Goal: Task Accomplishment & Management: Use online tool/utility

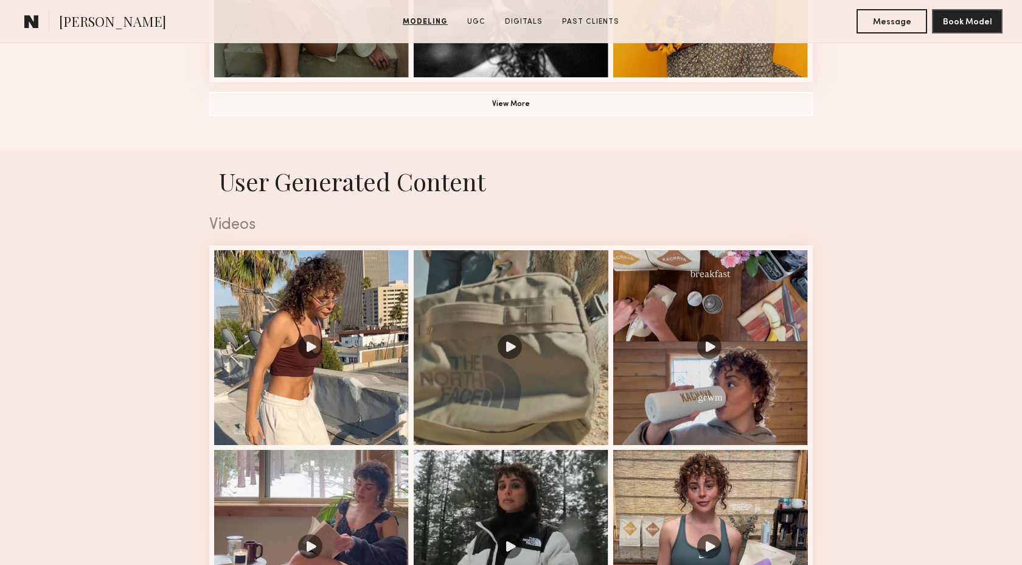
scroll to position [1134, 0]
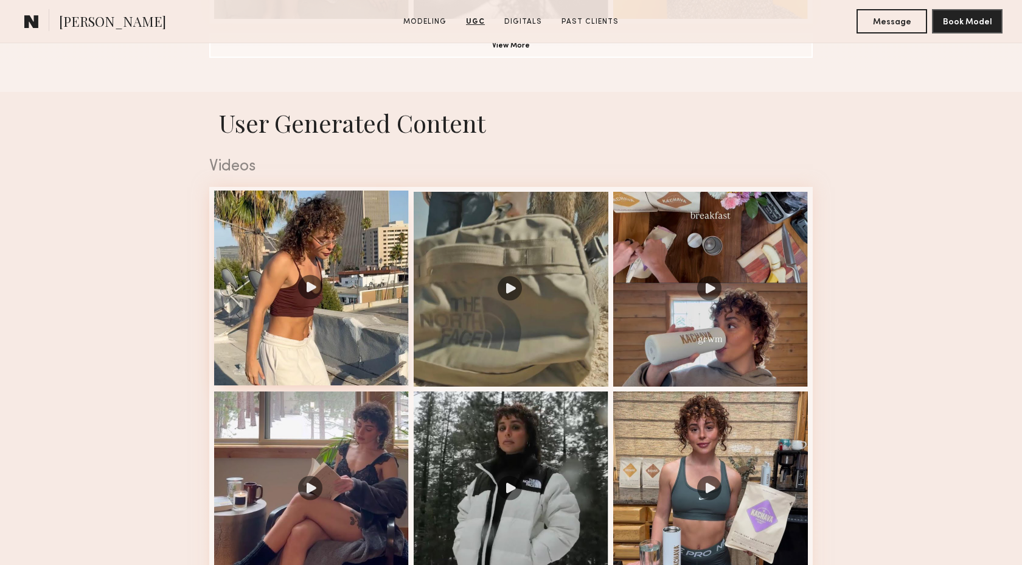
click at [312, 342] on div at bounding box center [311, 287] width 195 height 195
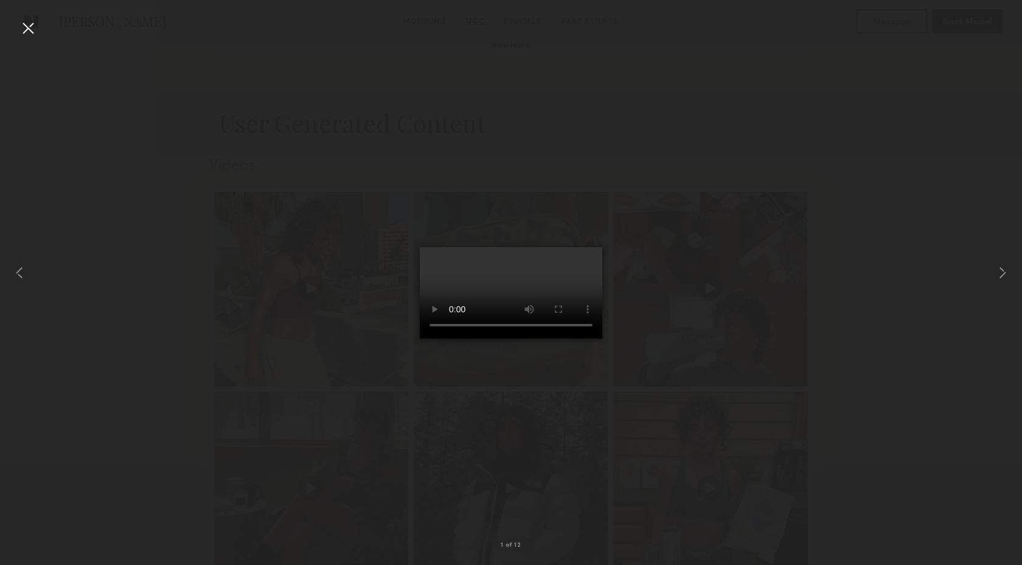
click at [26, 29] on div at bounding box center [27, 27] width 19 height 19
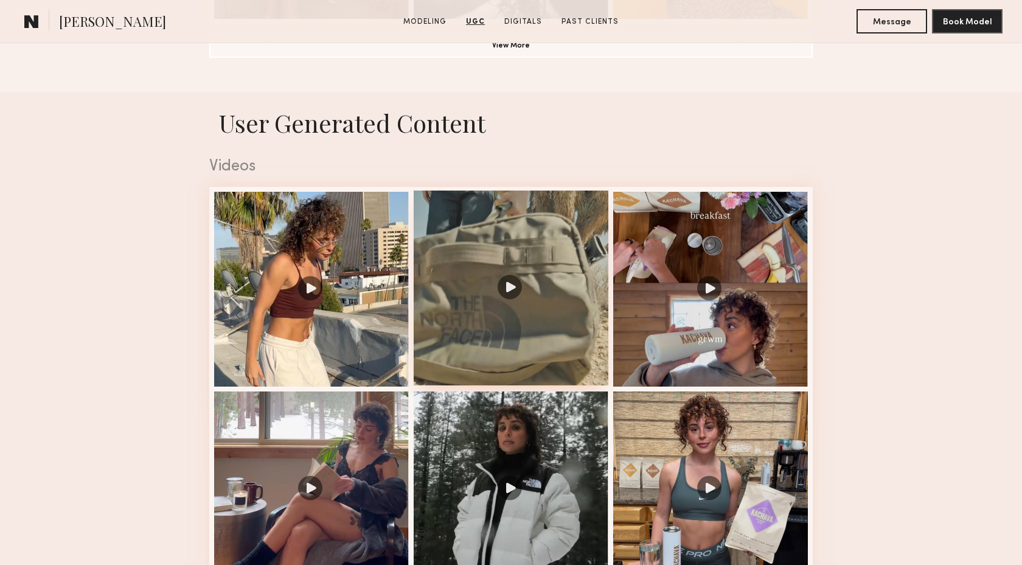
click at [556, 347] on div at bounding box center [511, 287] width 195 height 195
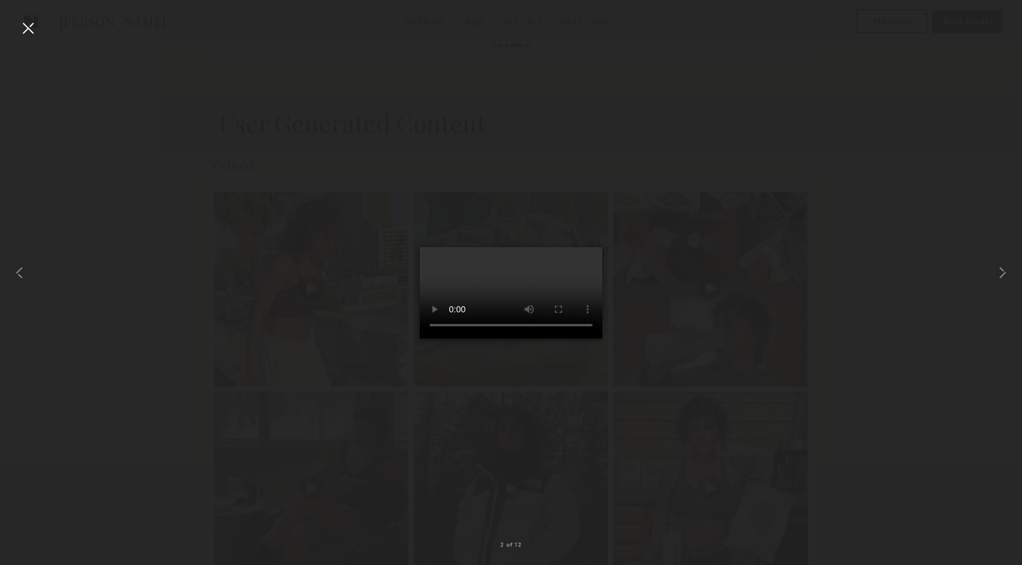
click at [28, 26] on div at bounding box center [27, 27] width 19 height 19
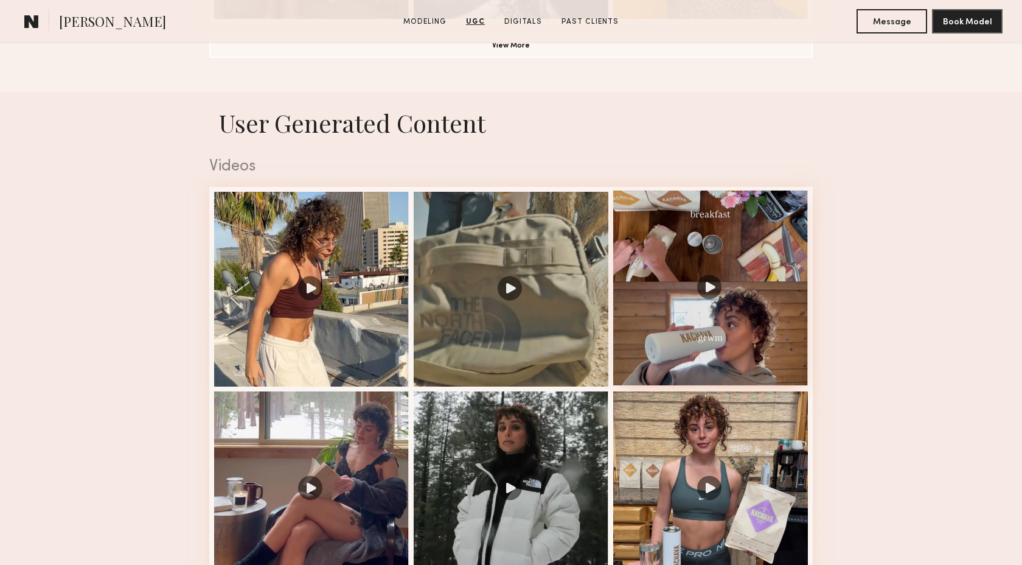
click at [697, 324] on div at bounding box center [710, 287] width 195 height 195
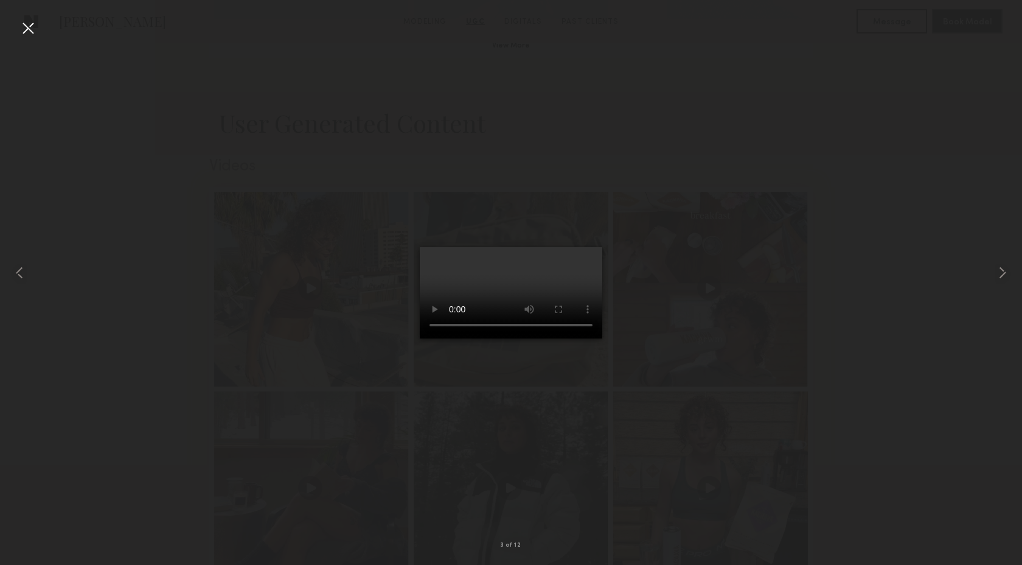
click at [22, 29] on div at bounding box center [27, 27] width 19 height 19
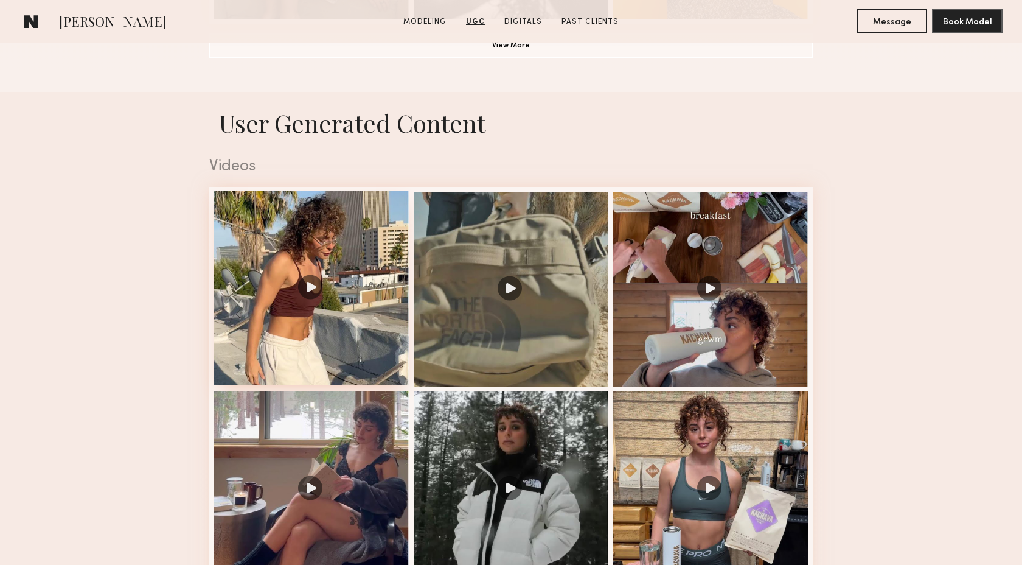
scroll to position [1398, 0]
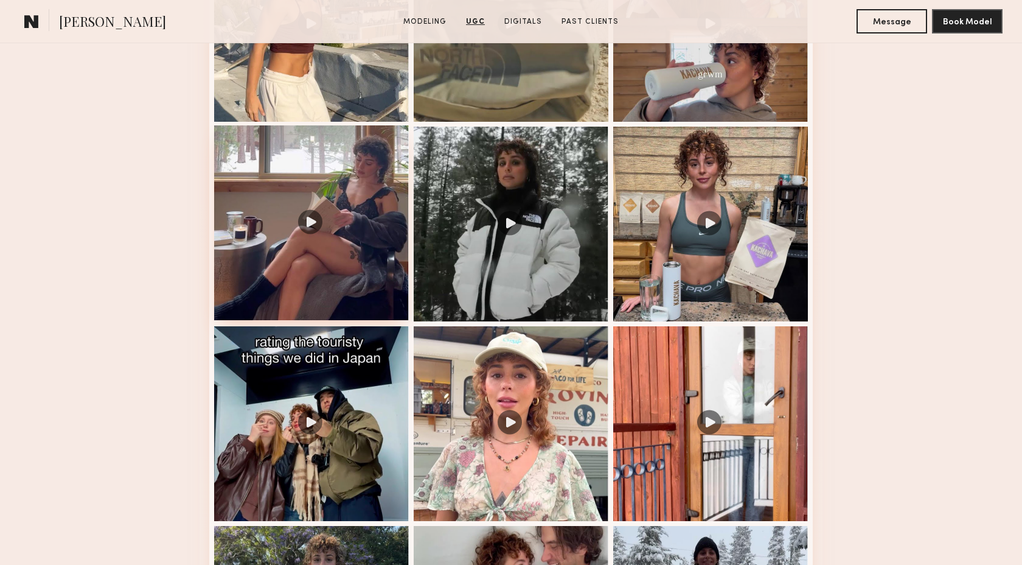
click at [321, 298] on div at bounding box center [311, 222] width 195 height 195
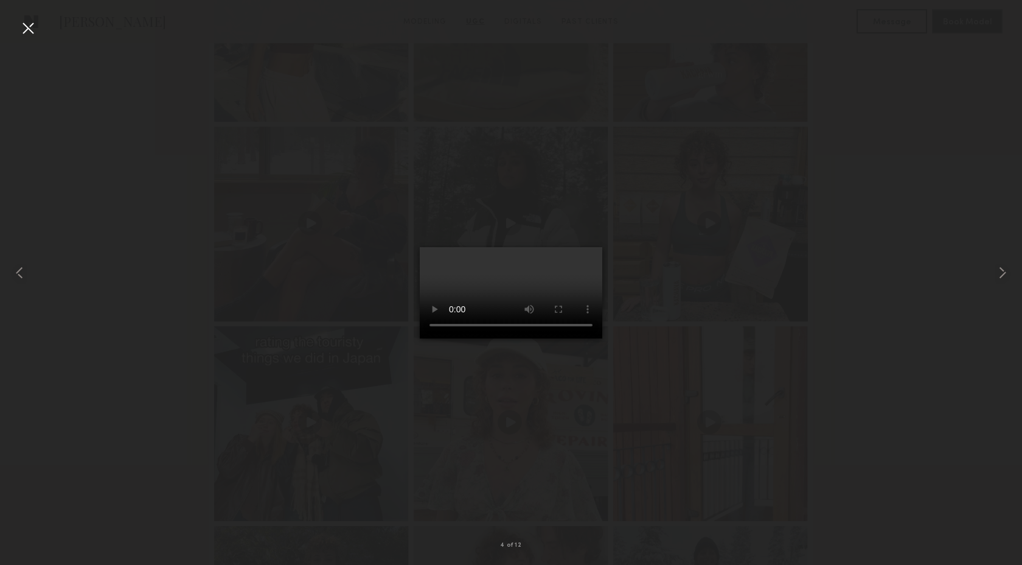
click at [23, 24] on div at bounding box center [27, 27] width 19 height 19
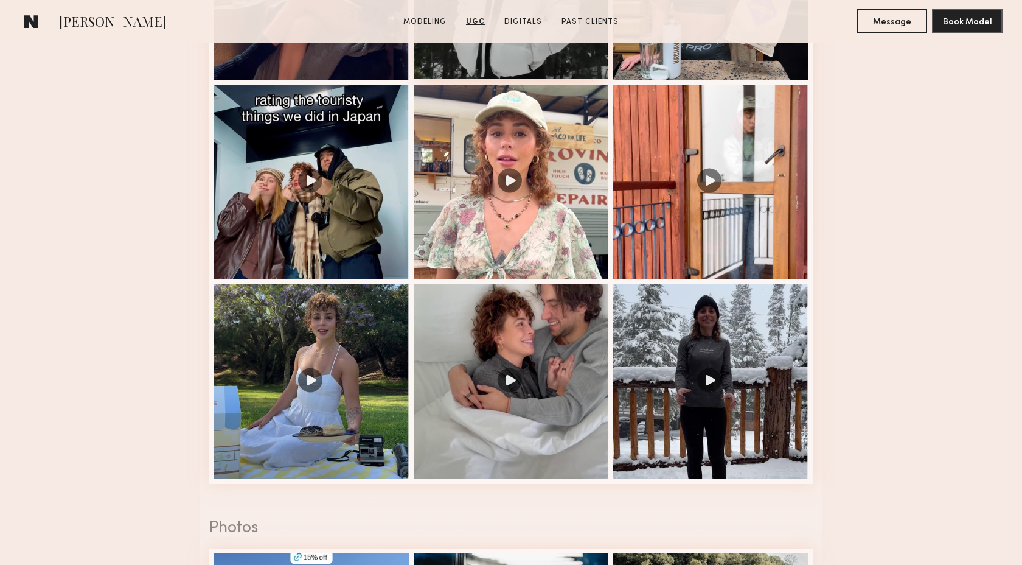
scroll to position [1716, 0]
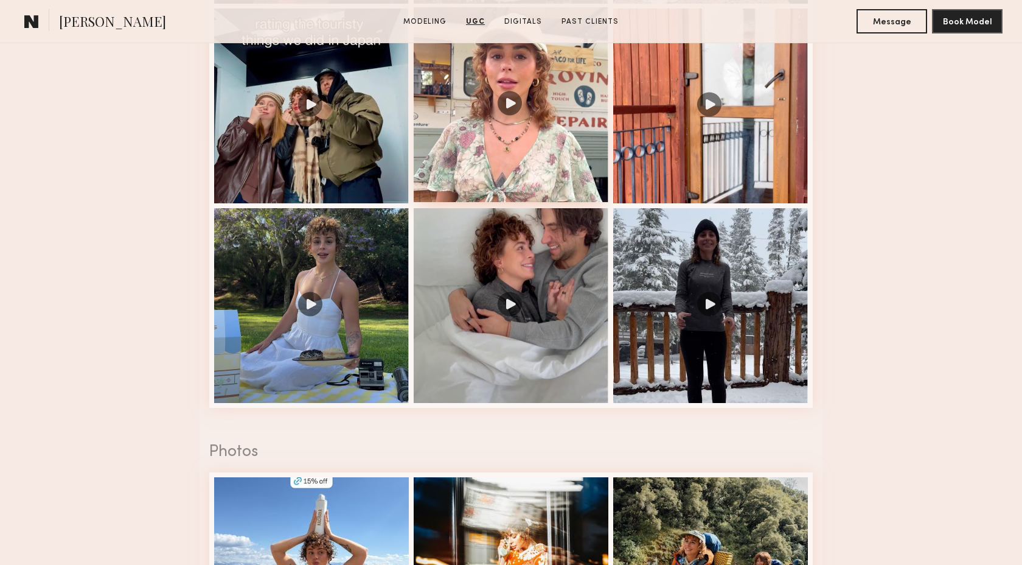
click at [579, 162] on div at bounding box center [511, 104] width 195 height 195
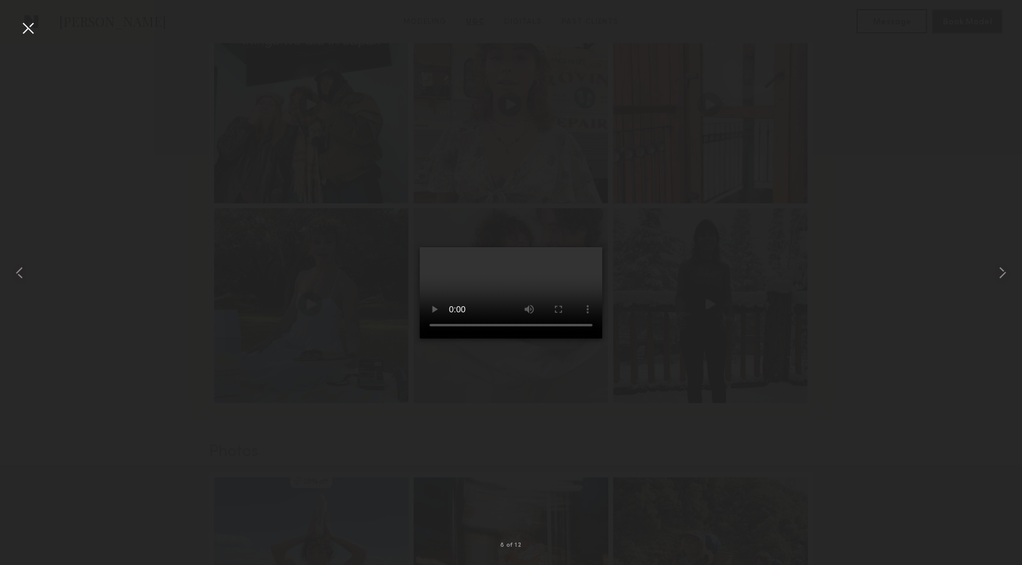
click at [32, 26] on div at bounding box center [27, 27] width 19 height 19
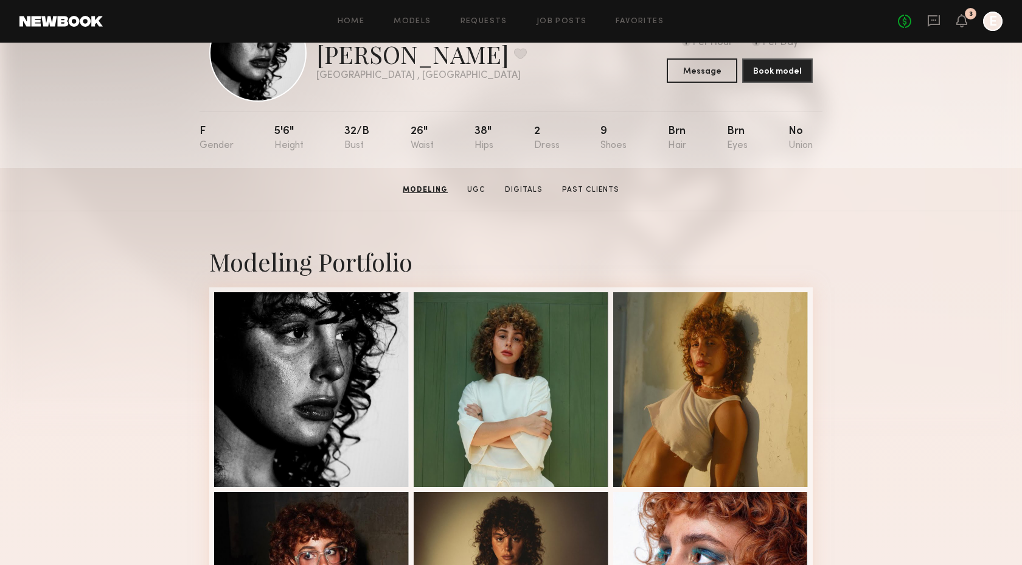
scroll to position [0, 0]
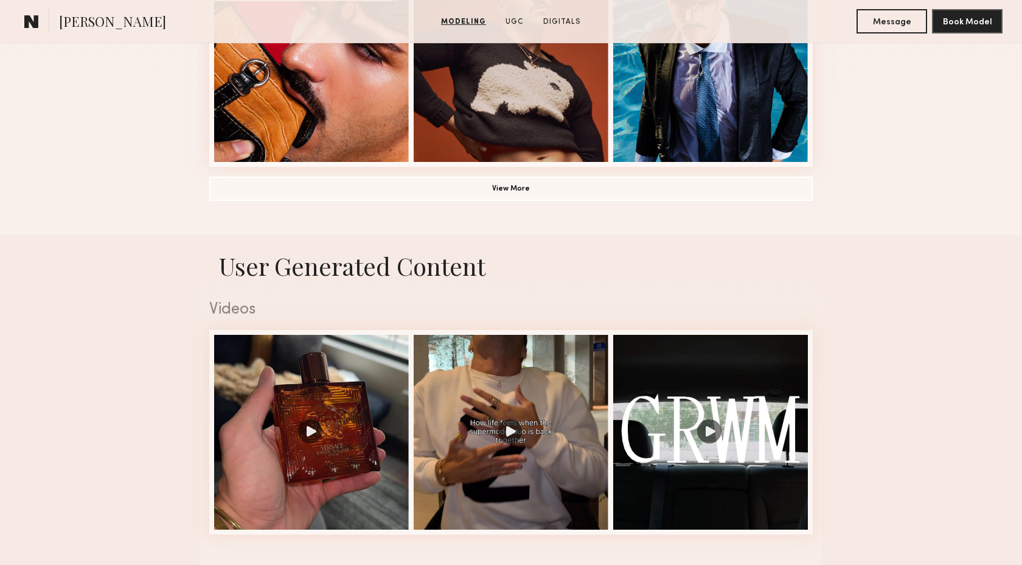
scroll to position [1049, 0]
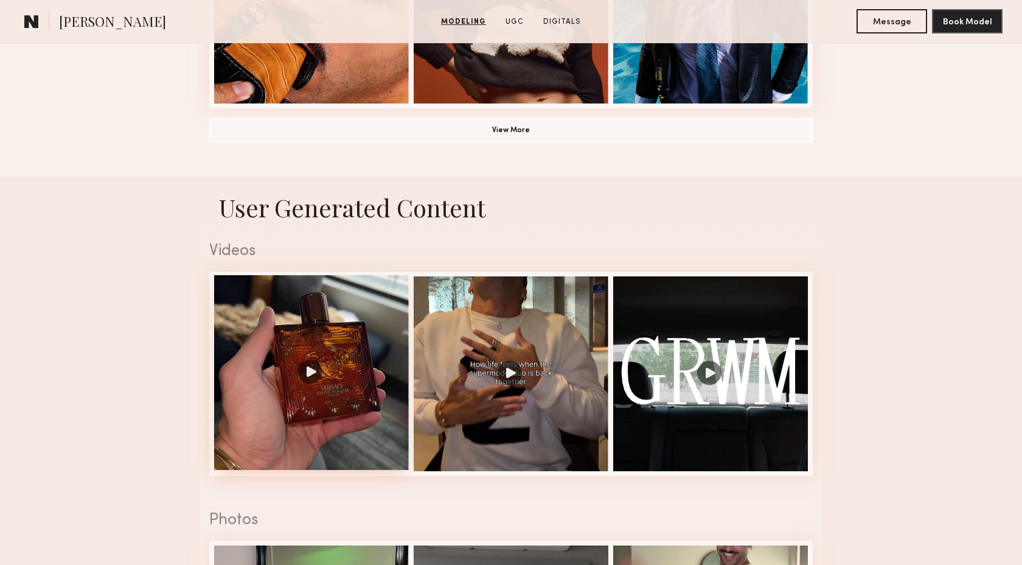
click at [358, 429] on div at bounding box center [311, 372] width 195 height 195
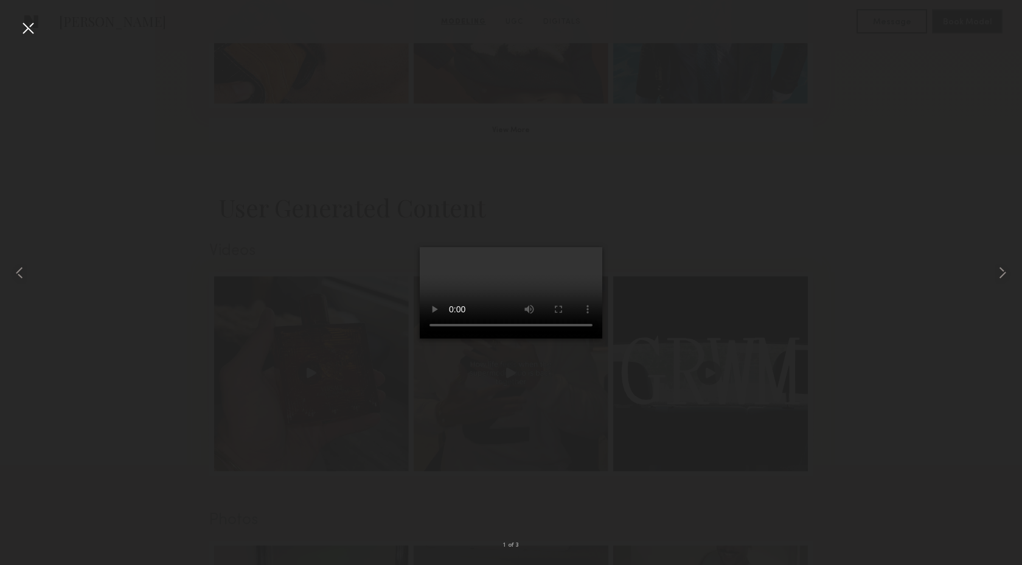
click at [695, 229] on div at bounding box center [511, 272] width 1022 height 506
click at [33, 28] on div at bounding box center [27, 27] width 19 height 19
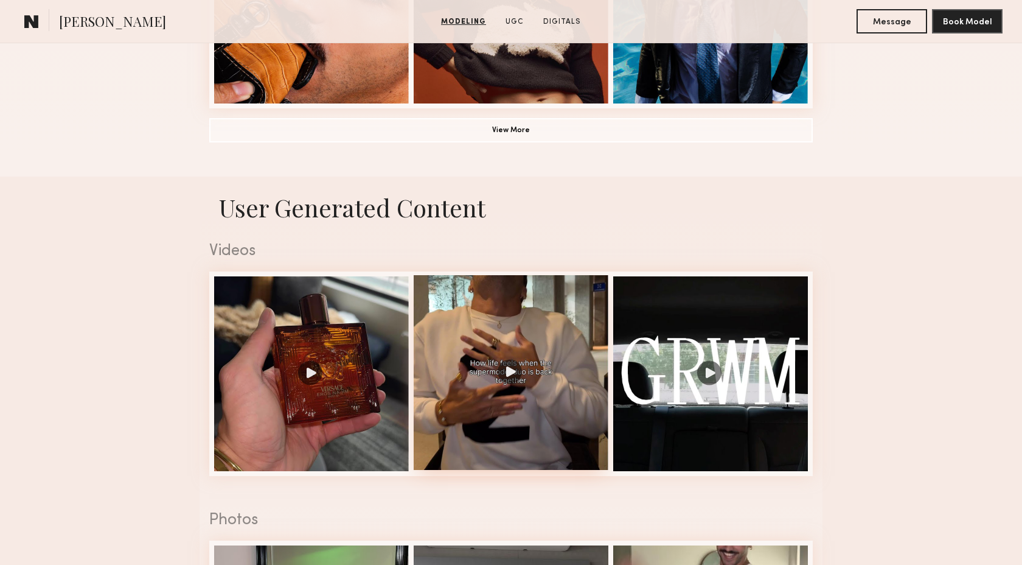
click at [526, 420] on div at bounding box center [511, 372] width 195 height 195
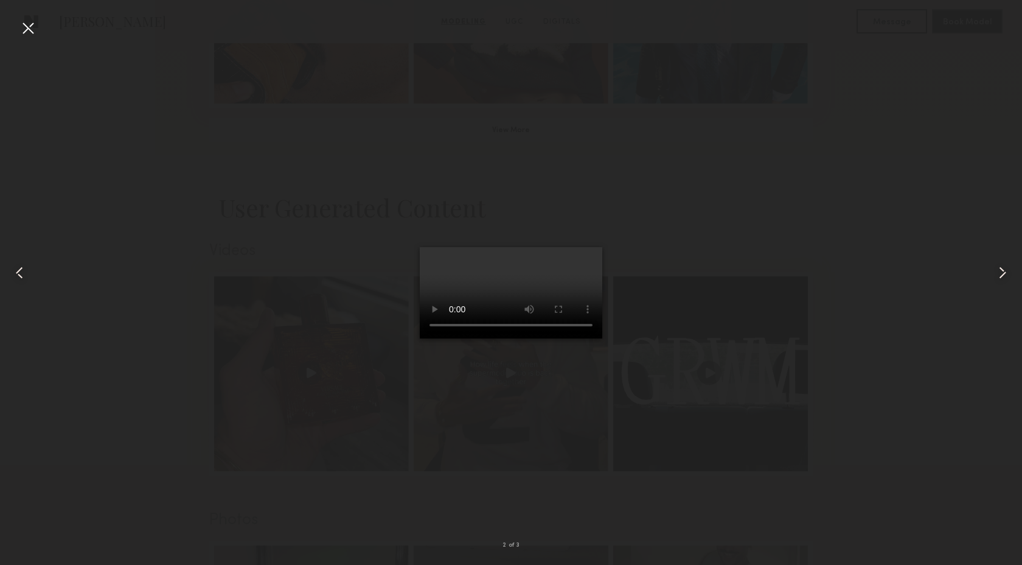
click at [1006, 273] on common-icon at bounding box center [1002, 272] width 19 height 19
click at [23, 28] on div at bounding box center [27, 27] width 19 height 19
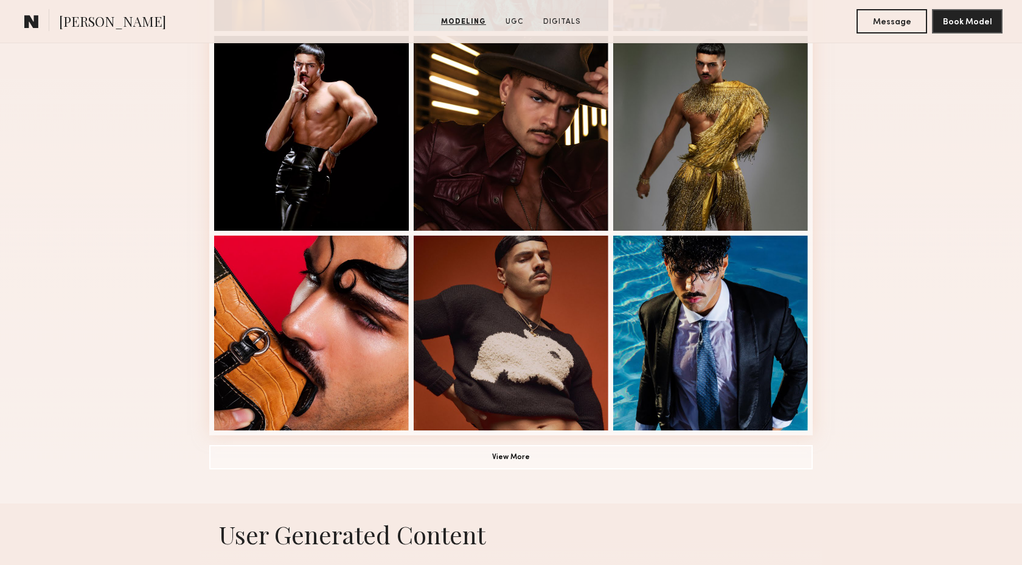
scroll to position [822, 0]
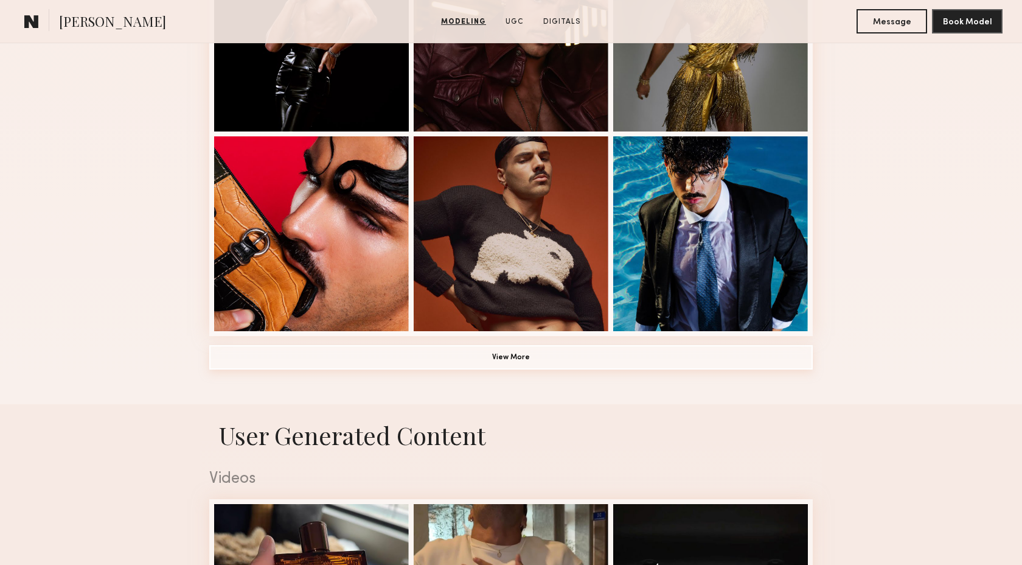
click at [488, 360] on button "View More" at bounding box center [510, 357] width 603 height 24
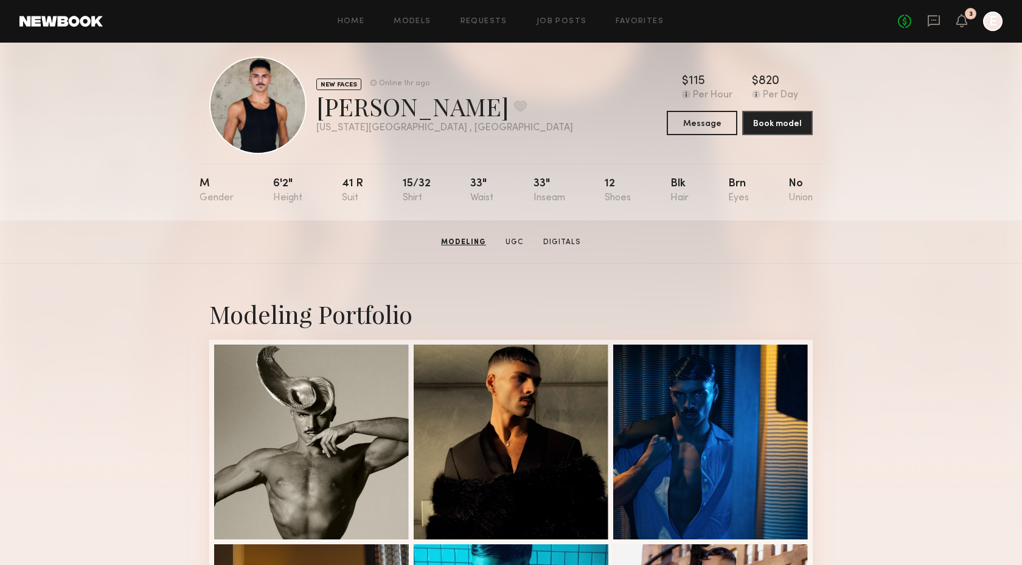
scroll to position [0, 0]
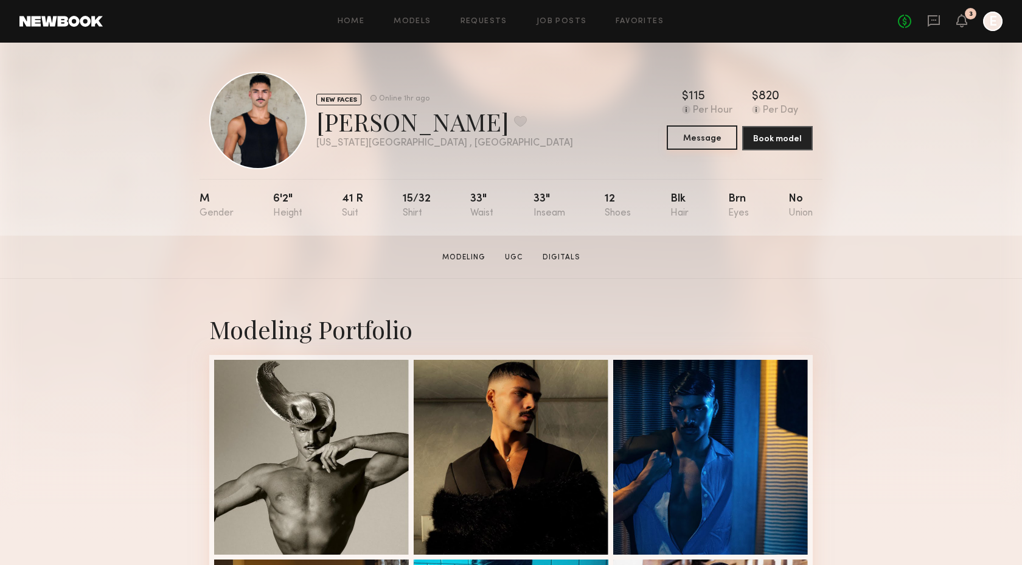
click at [715, 136] on button "Message" at bounding box center [702, 137] width 71 height 24
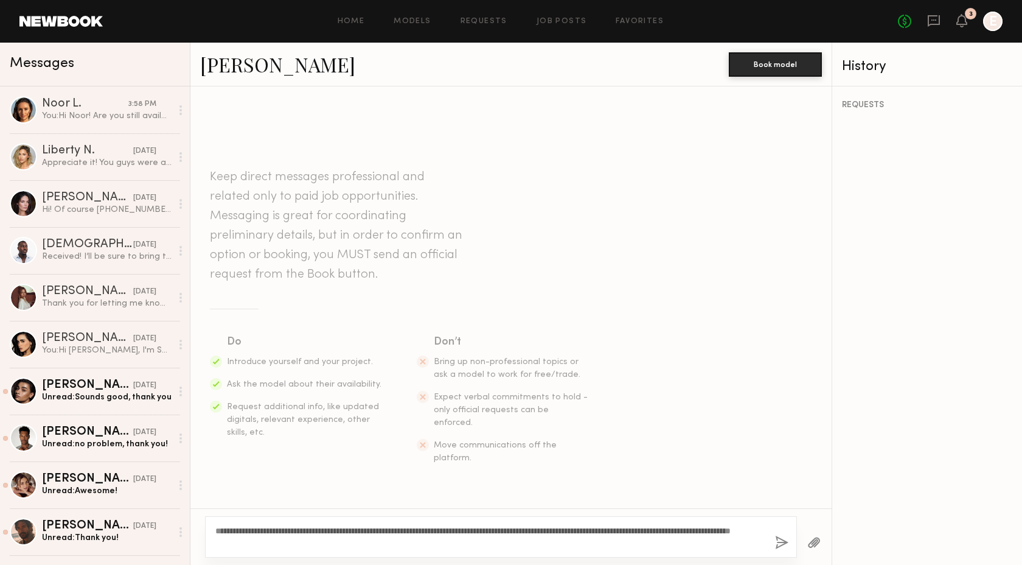
type textarea "**********"
click at [780, 541] on button "button" at bounding box center [781, 542] width 13 height 15
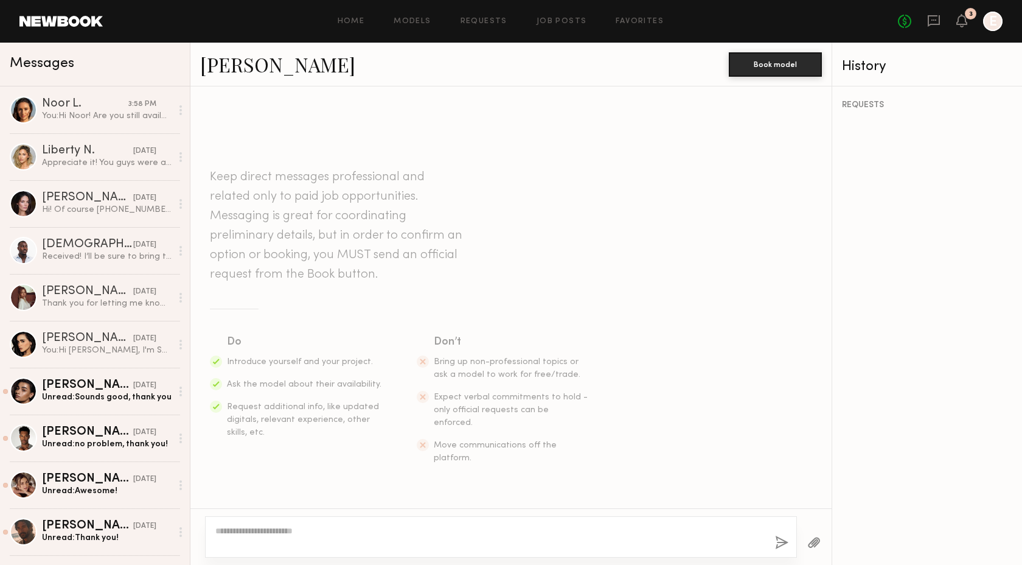
scroll to position [106, 0]
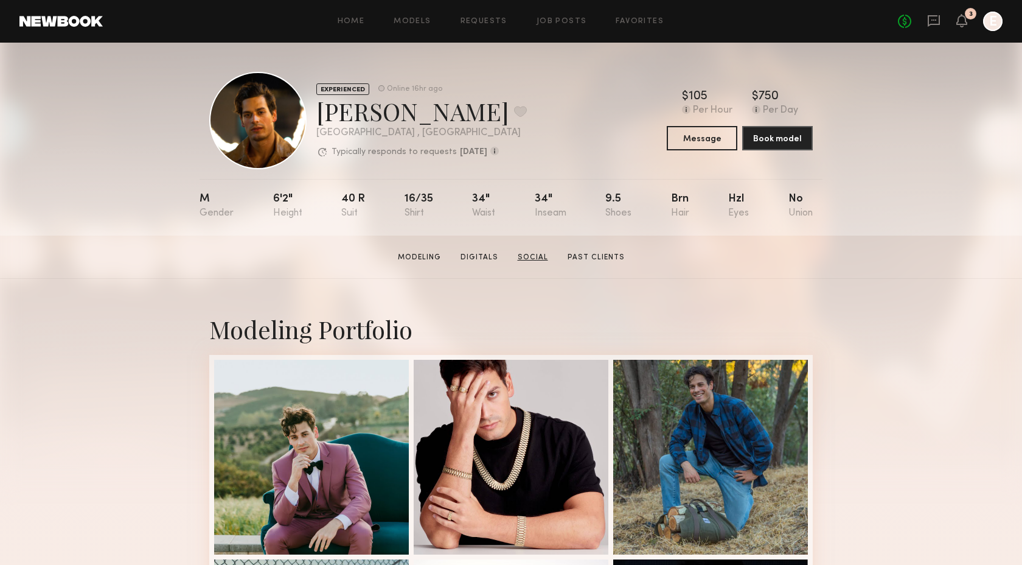
click at [533, 253] on link "Social" at bounding box center [533, 257] width 40 height 11
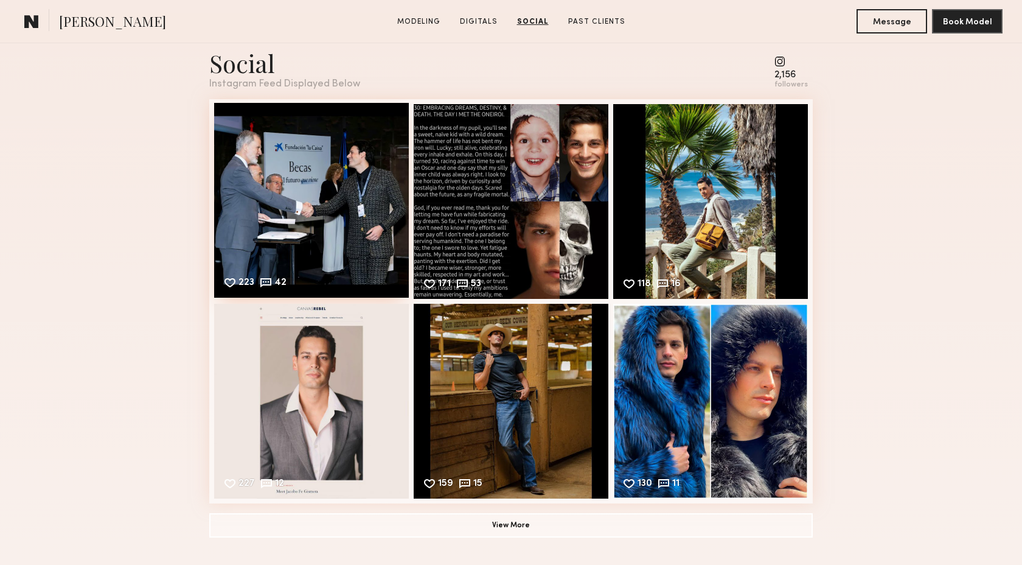
scroll to position [1928, 0]
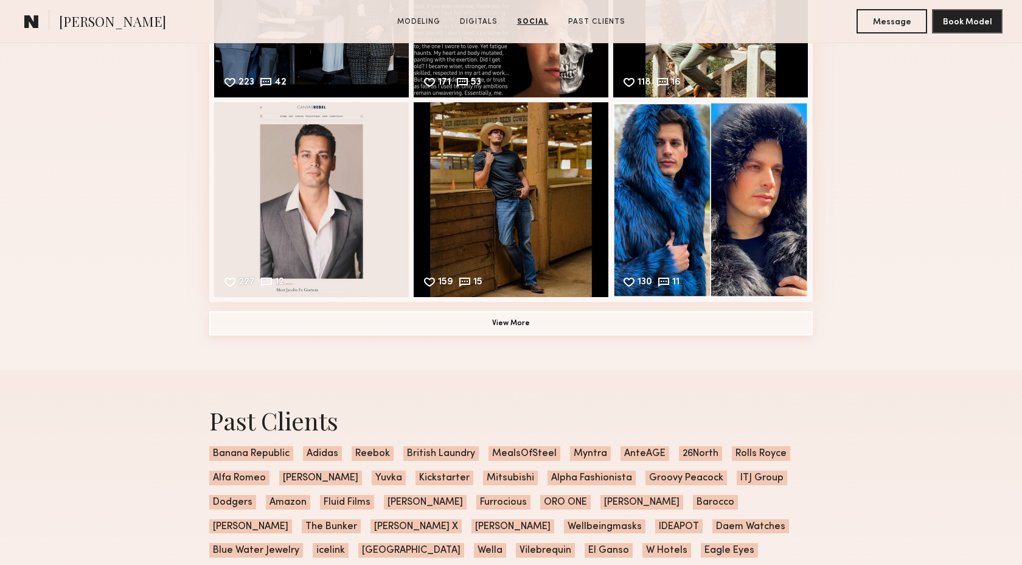
click at [571, 325] on button "View More" at bounding box center [510, 323] width 603 height 24
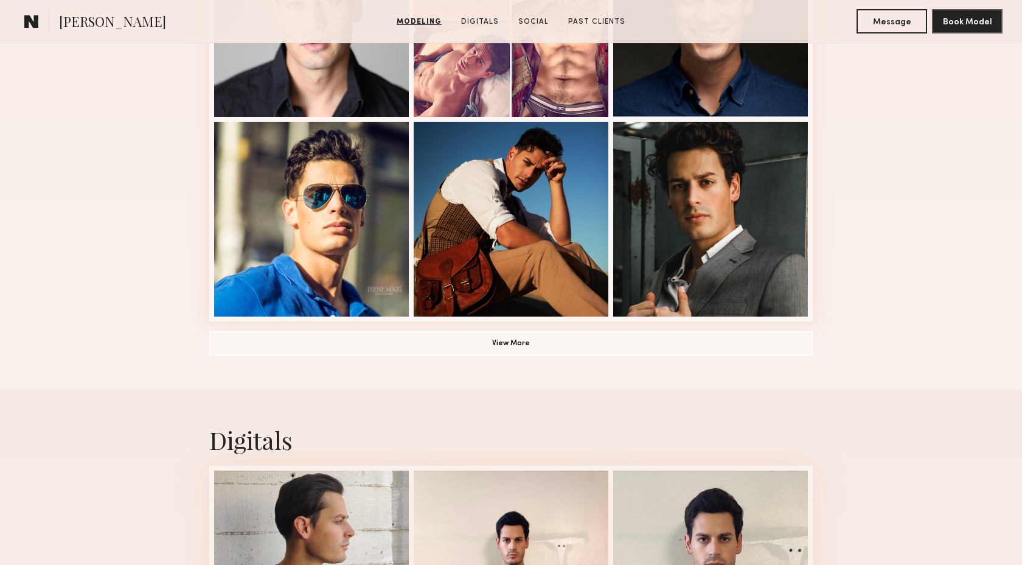
scroll to position [905, 0]
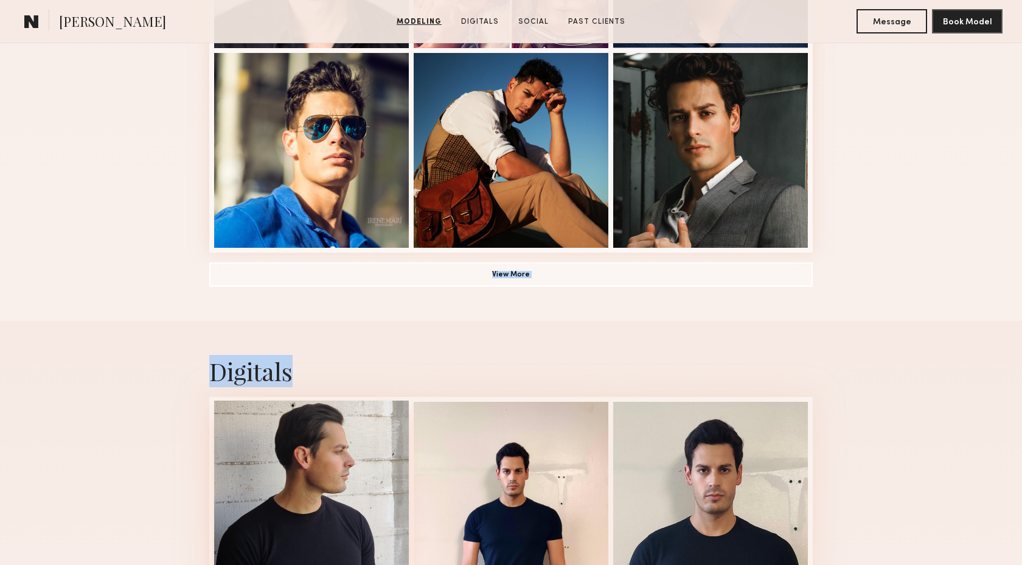
drag, startPoint x: 109, startPoint y: 212, endPoint x: 318, endPoint y: 408, distance: 286.2
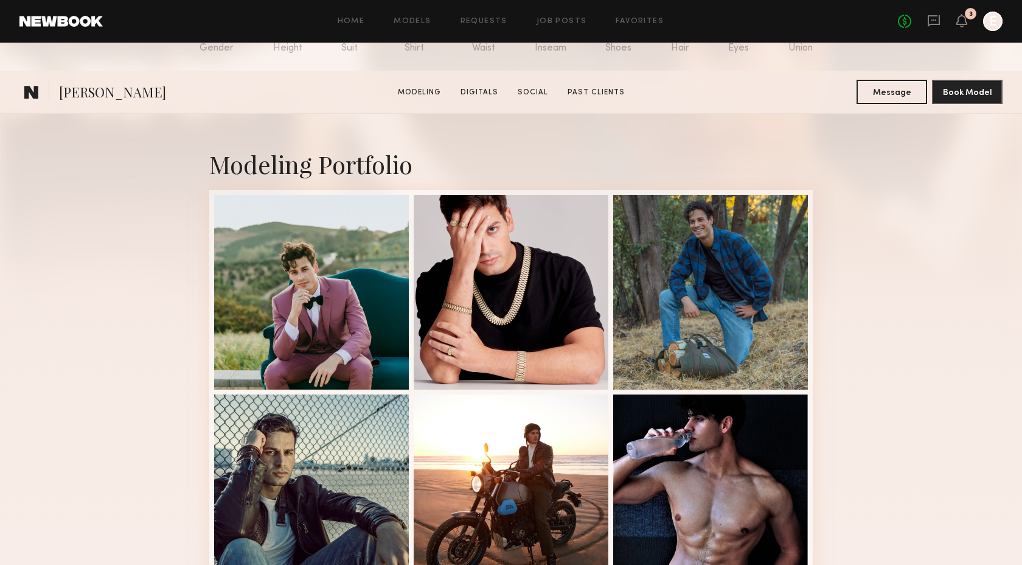
scroll to position [0, 0]
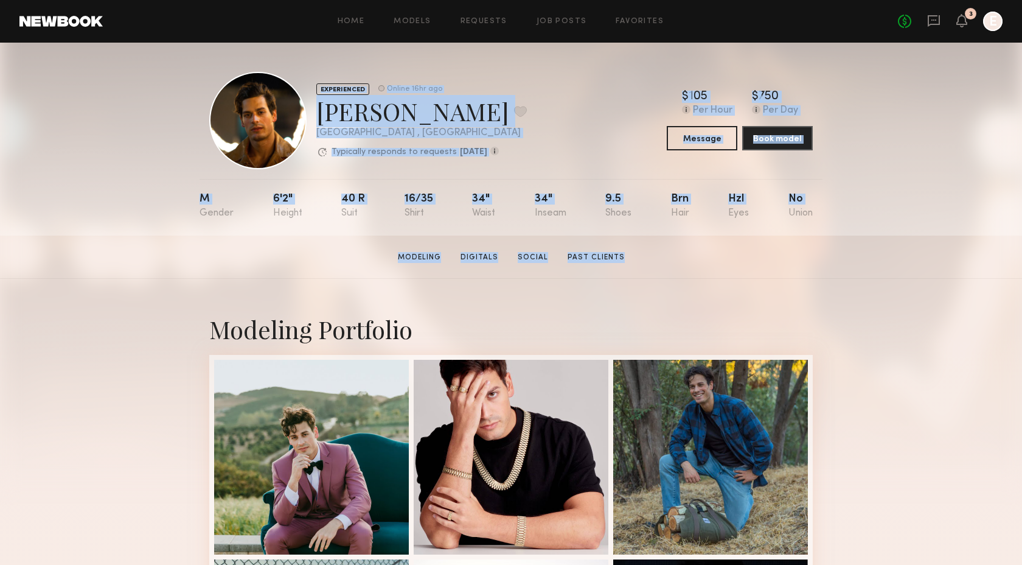
drag, startPoint x: 631, startPoint y: 282, endPoint x: 204, endPoint y: 58, distance: 482.1
click at [204, 58] on nb-model-profile-header "EXPERIENCED Online 16hr ago Jacobo F. Favorite Los Angeles , CA Typically respo…" at bounding box center [511, 106] width 623 height 127
drag, startPoint x: 196, startPoint y: 55, endPoint x: 506, endPoint y: 304, distance: 397.2
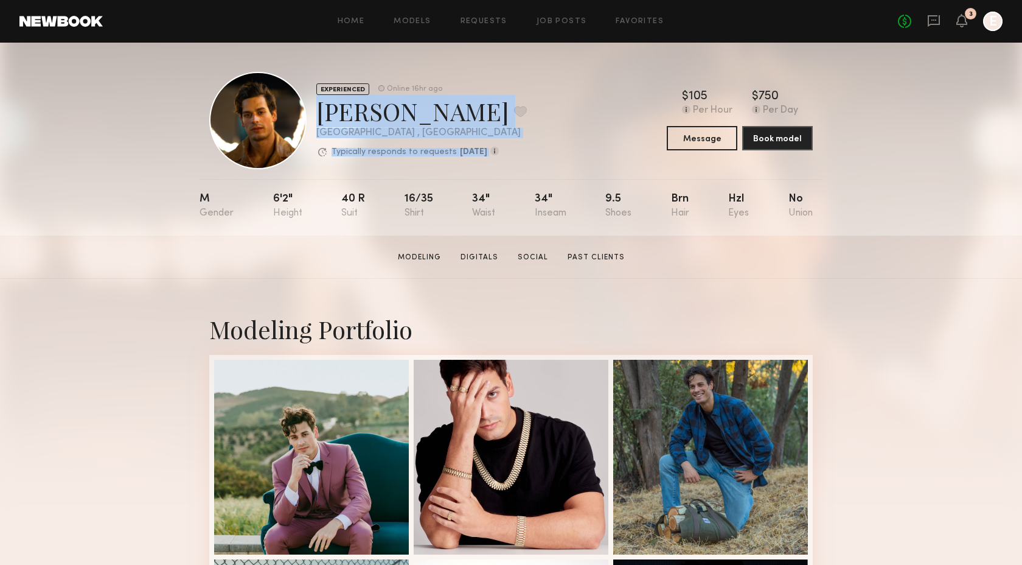
drag, startPoint x: 511, startPoint y: 94, endPoint x: 561, endPoint y: 165, distance: 87.8
click at [562, 166] on div "EXPERIENCED Online 16hr ago Jacobo F. Favorite Los Angeles , CA Typically respo…" at bounding box center [510, 120] width 603 height 97
click at [561, 165] on div "EXPERIENCED Online 16hr ago Jacobo F. Favorite Los Angeles , CA Typically respo…" at bounding box center [510, 120] width 603 height 97
drag, startPoint x: 569, startPoint y: 161, endPoint x: 332, endPoint y: -1, distance: 286.7
click at [332, 0] on section "Home Models Requests Job Posts Favorites Sign Out No fees up to $5,000 3 E EXPE…" at bounding box center [511, 117] width 1022 height 235
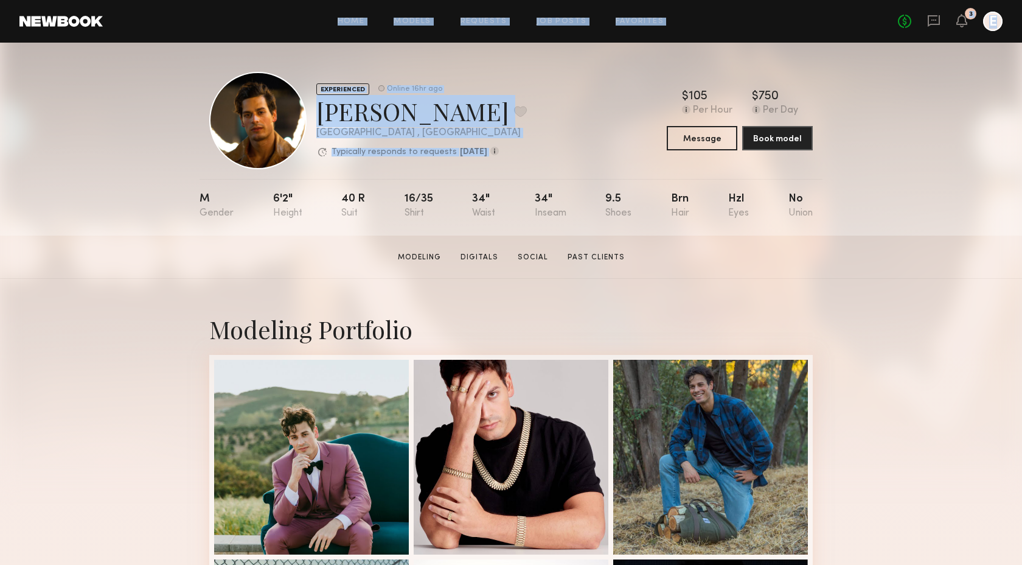
click at [322, 46] on nb-model-profile-header "EXPERIENCED Online 16hr ago Jacobo F. Favorite Los Angeles , CA Typically respo…" at bounding box center [511, 106] width 623 height 127
drag, startPoint x: 559, startPoint y: 160, endPoint x: 319, endPoint y: 2, distance: 287.7
click at [319, 2] on section "Home Models Requests Job Posts Favorites Sign Out No fees up to $5,000 3 E EXPE…" at bounding box center [511, 117] width 1022 height 235
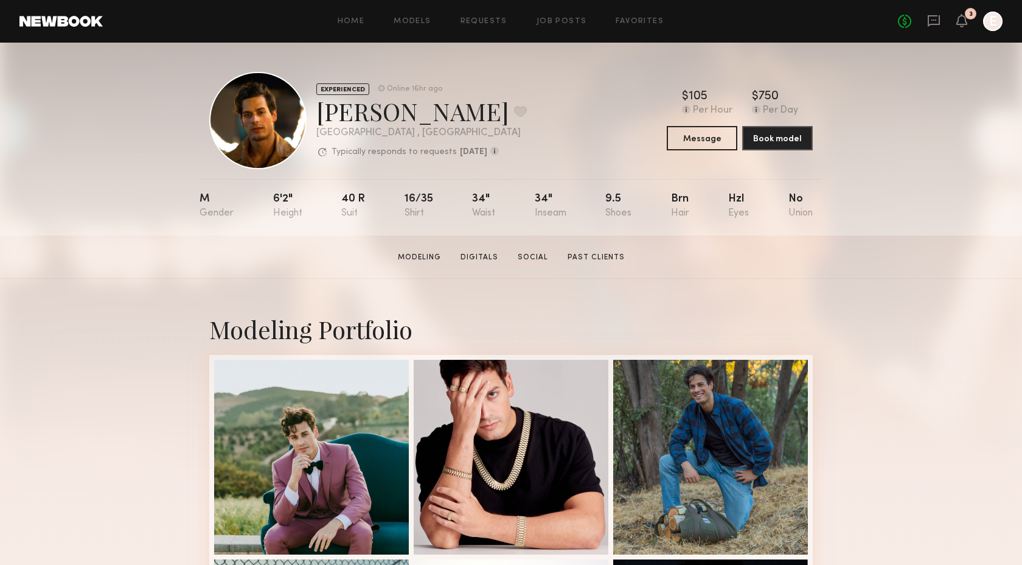
click at [304, 49] on nb-model-profile-header "EXPERIENCED Online 16hr ago Jacobo F. Favorite Los Angeles , CA Typically respo…" at bounding box center [511, 106] width 623 height 127
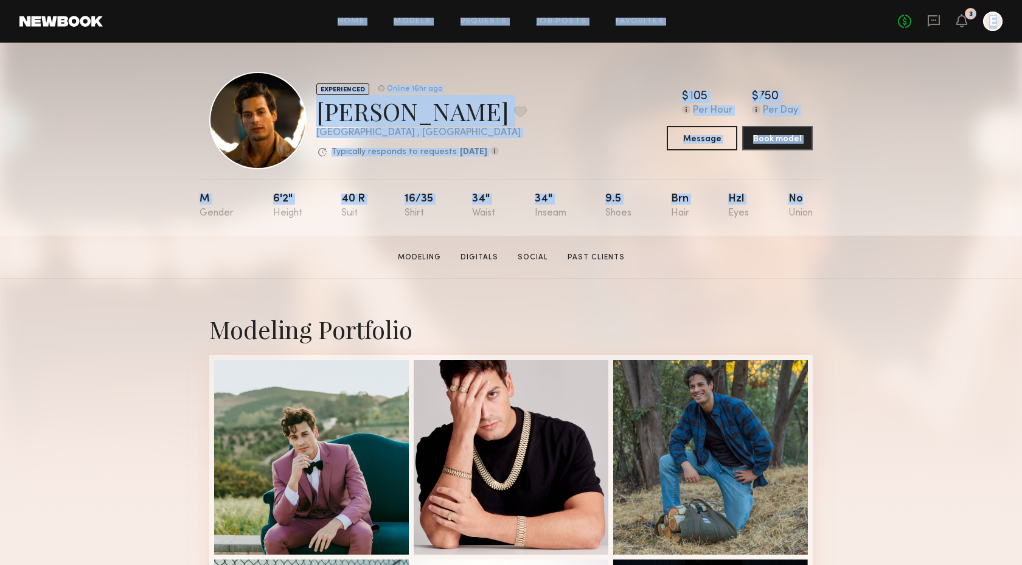
drag, startPoint x: 864, startPoint y: 208, endPoint x: 235, endPoint y: 9, distance: 660.5
click at [235, 9] on section "Home Models Requests Job Posts Favorites Sign Out No fees up to $5,000 3 E EXPE…" at bounding box center [511, 117] width 1022 height 235
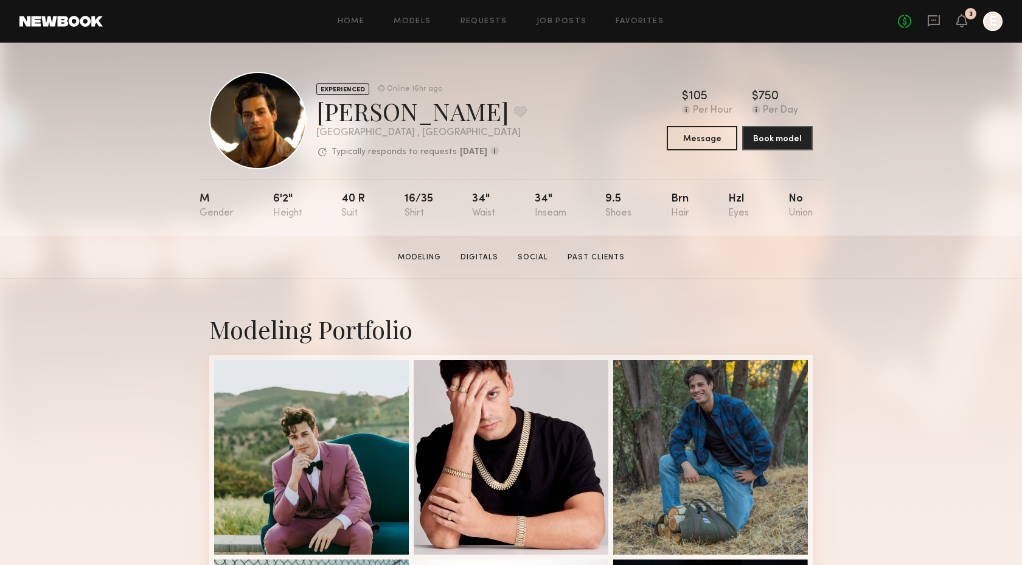
click at [304, 46] on nb-model-profile-header "EXPERIENCED Online 16hr ago Jacobo F. Favorite Los Angeles , CA Typically respo…" at bounding box center [511, 106] width 623 height 127
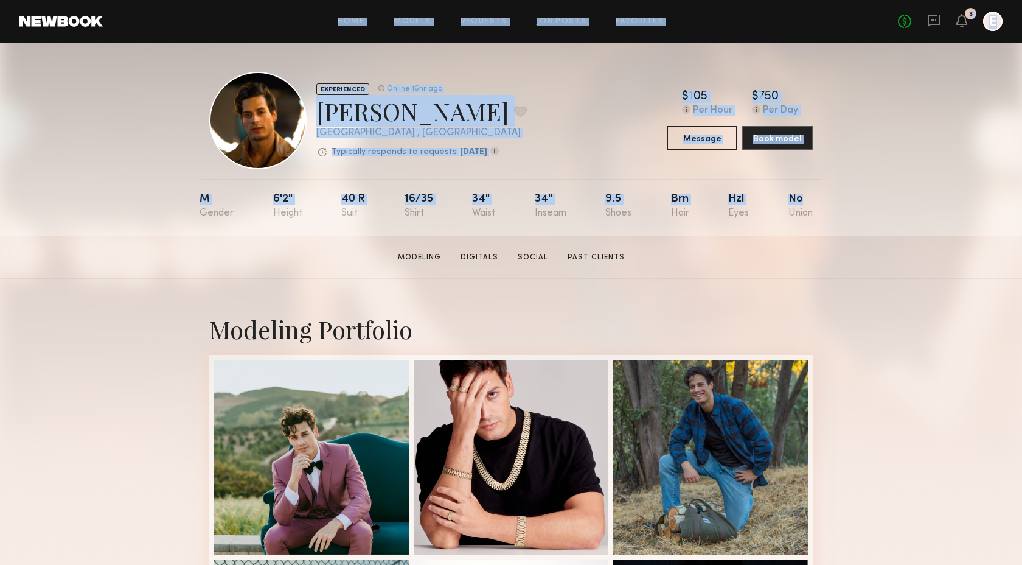
drag, startPoint x: 841, startPoint y: 216, endPoint x: 302, endPoint y: 15, distance: 575.3
click at [302, 15] on section "Home Models Requests Job Posts Favorites Sign Out No fees up to $5,000 3 E EXPE…" at bounding box center [511, 117] width 1022 height 235
click at [374, 66] on nb-model-profile-header "EXPERIENCED Online 16hr ago Jacobo F. Favorite Los Angeles , CA Typically respo…" at bounding box center [511, 106] width 623 height 127
drag, startPoint x: 850, startPoint y: 225, endPoint x: 335, endPoint y: -13, distance: 566.9
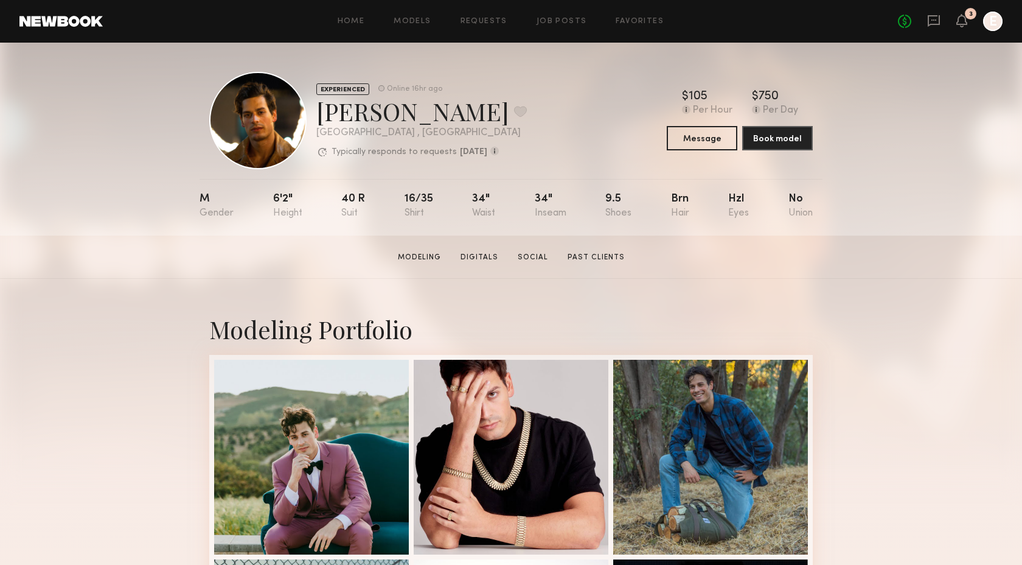
click at [502, 96] on div "Jacobo F. Favorite" at bounding box center [421, 111] width 210 height 32
click at [535, 255] on link "Social" at bounding box center [533, 257] width 40 height 11
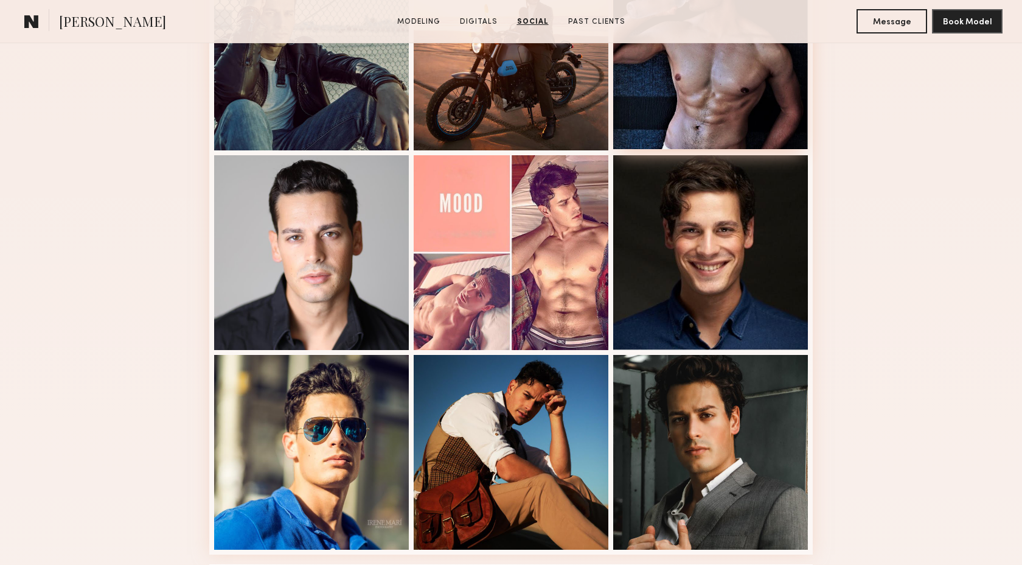
scroll to position [420, 0]
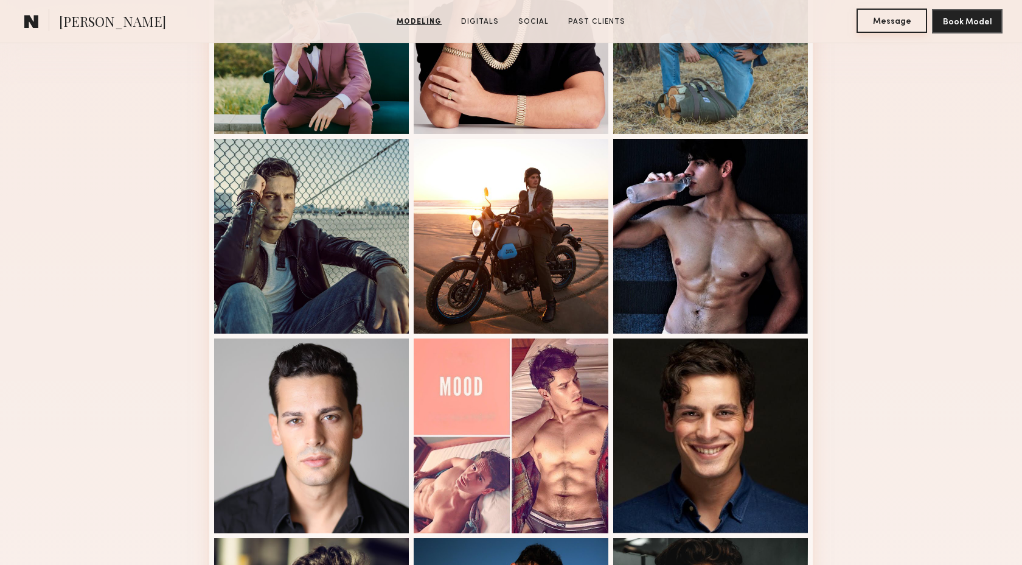
click at [891, 27] on button "Message" at bounding box center [891, 21] width 71 height 24
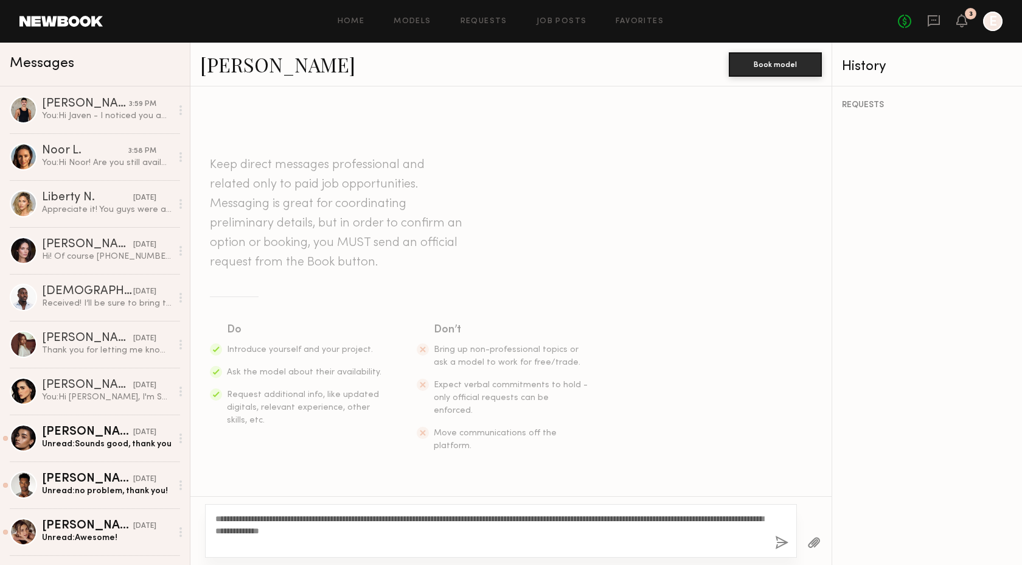
type textarea "**********"
click at [777, 544] on button "button" at bounding box center [781, 542] width 13 height 15
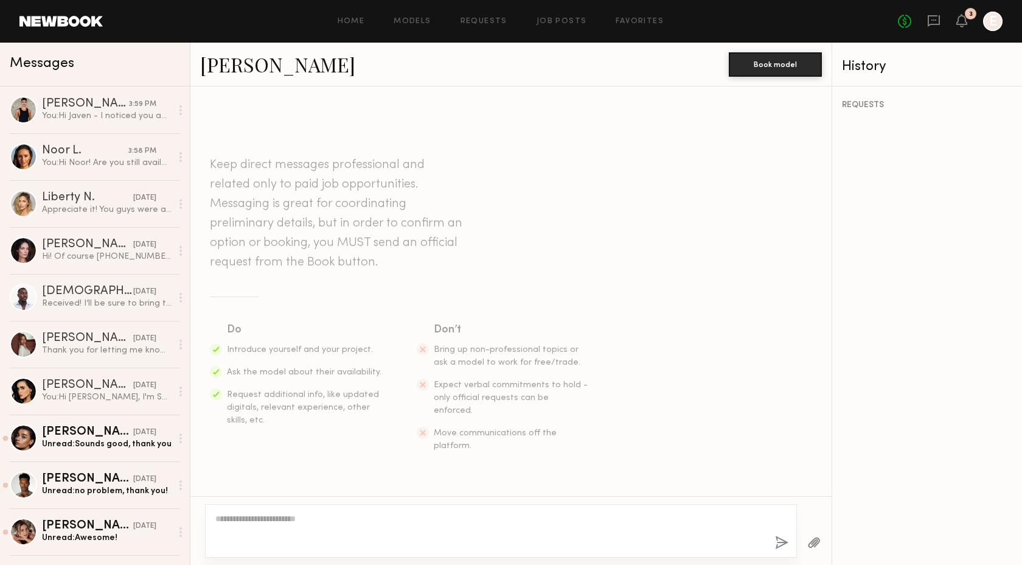
scroll to position [120, 0]
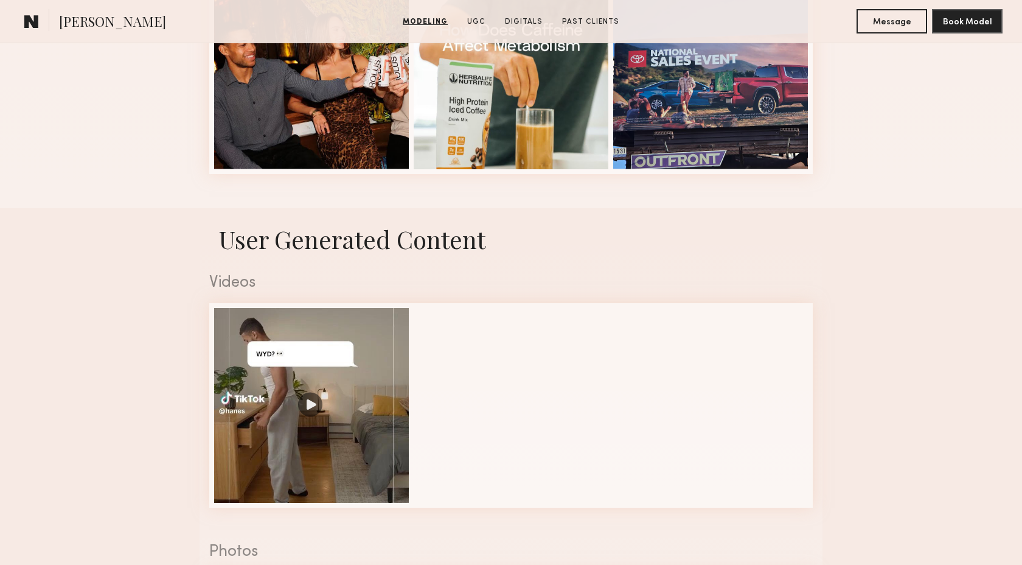
scroll to position [1189, 0]
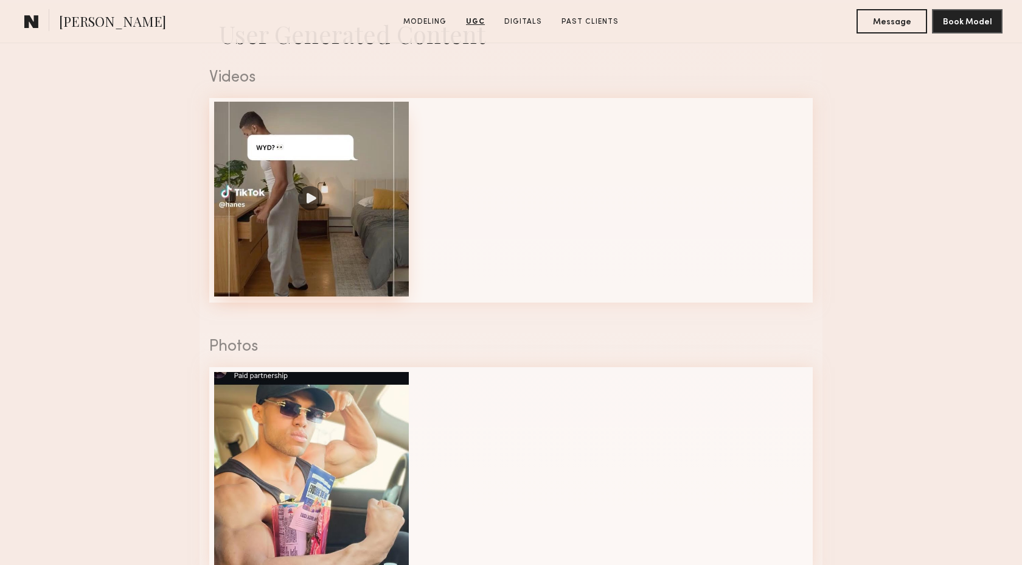
click at [342, 263] on div at bounding box center [311, 199] width 195 height 195
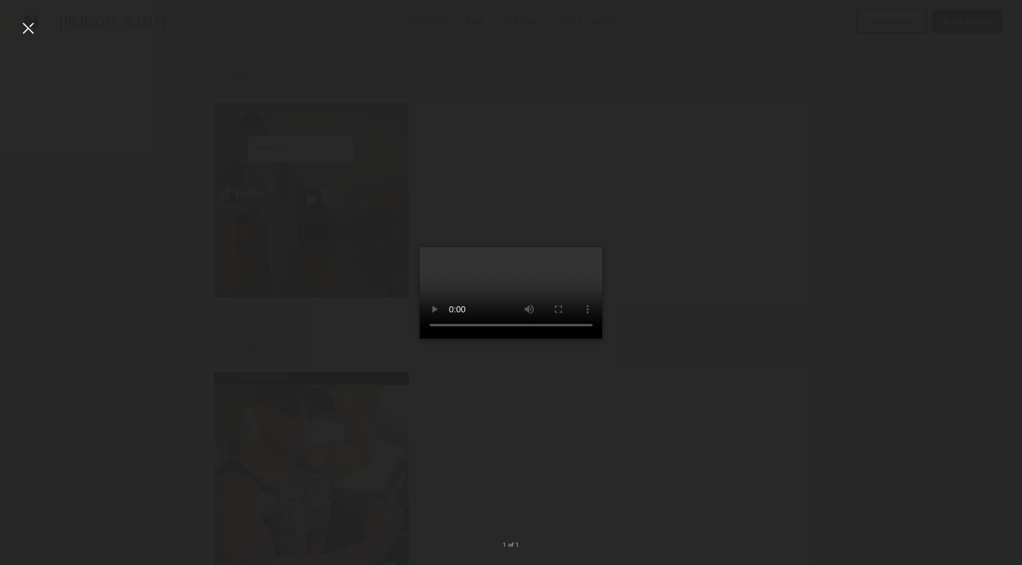
click at [30, 29] on div at bounding box center [27, 27] width 19 height 19
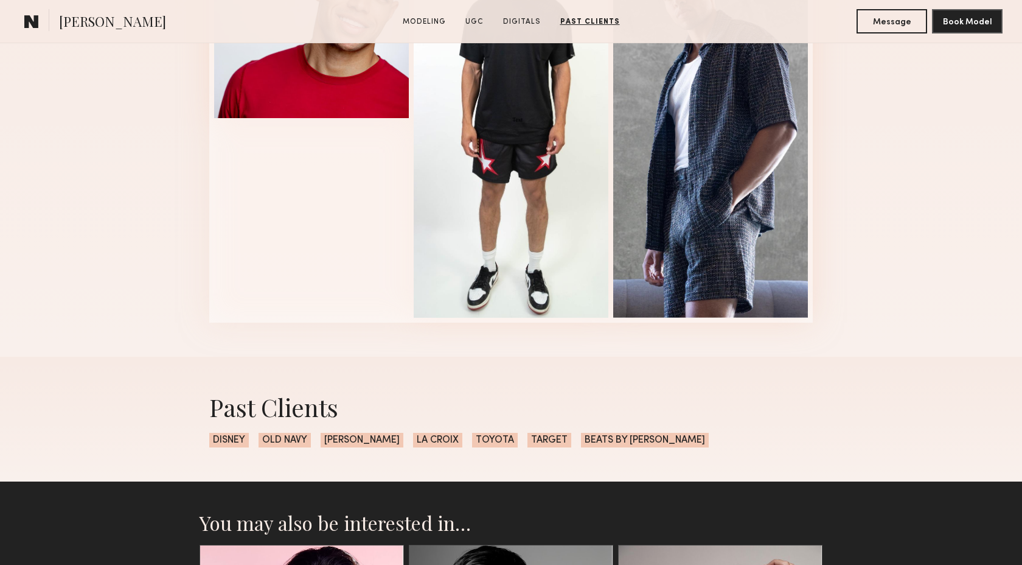
scroll to position [1668, 0]
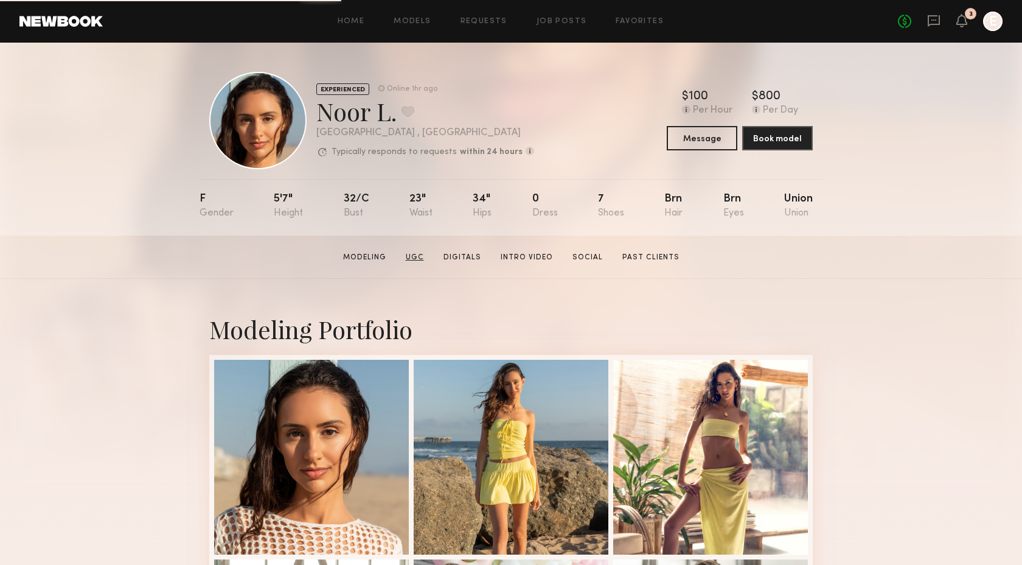
click at [423, 256] on link "UGC" at bounding box center [415, 257] width 28 height 11
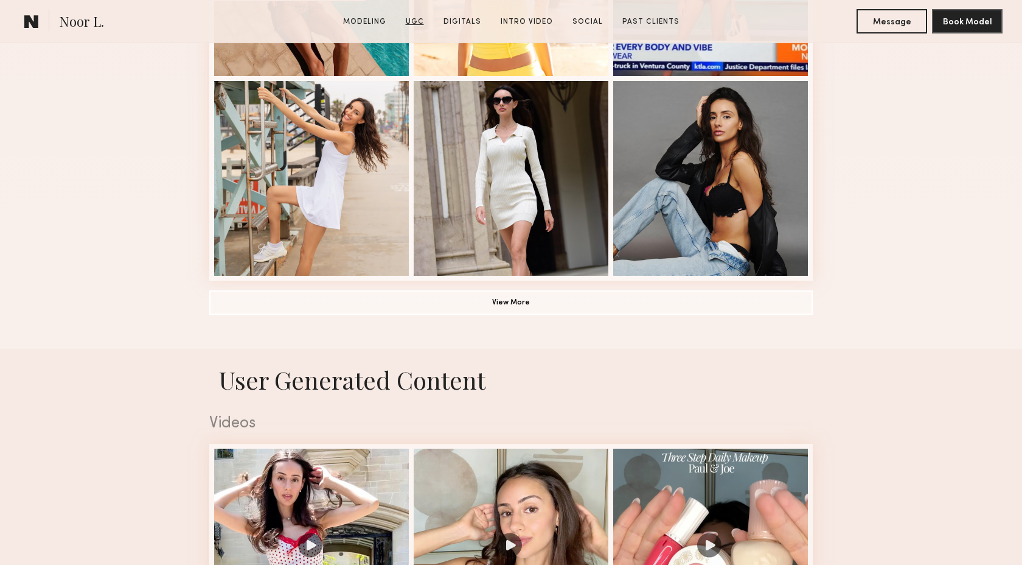
scroll to position [1152, 0]
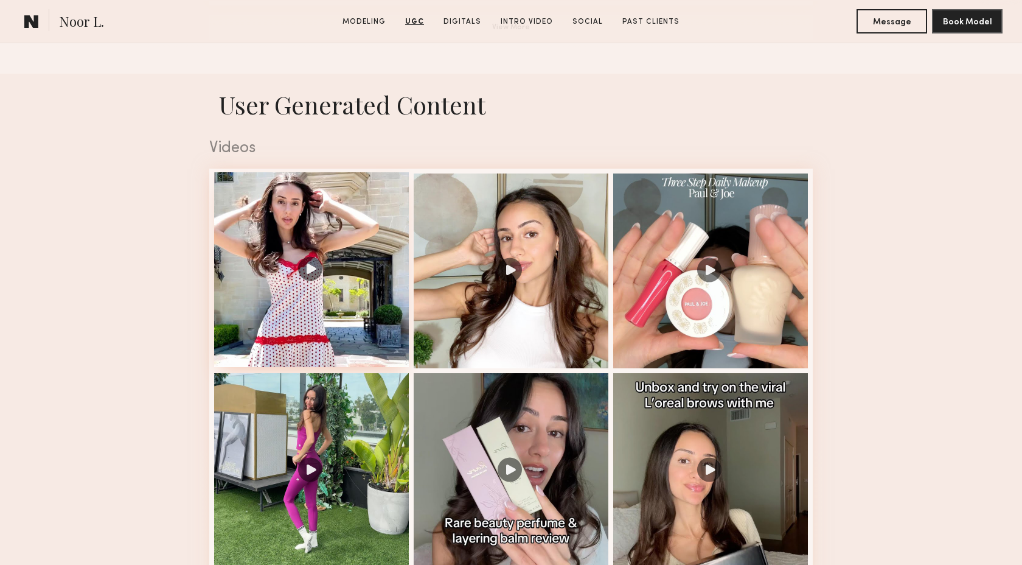
click at [344, 321] on div at bounding box center [311, 269] width 195 height 195
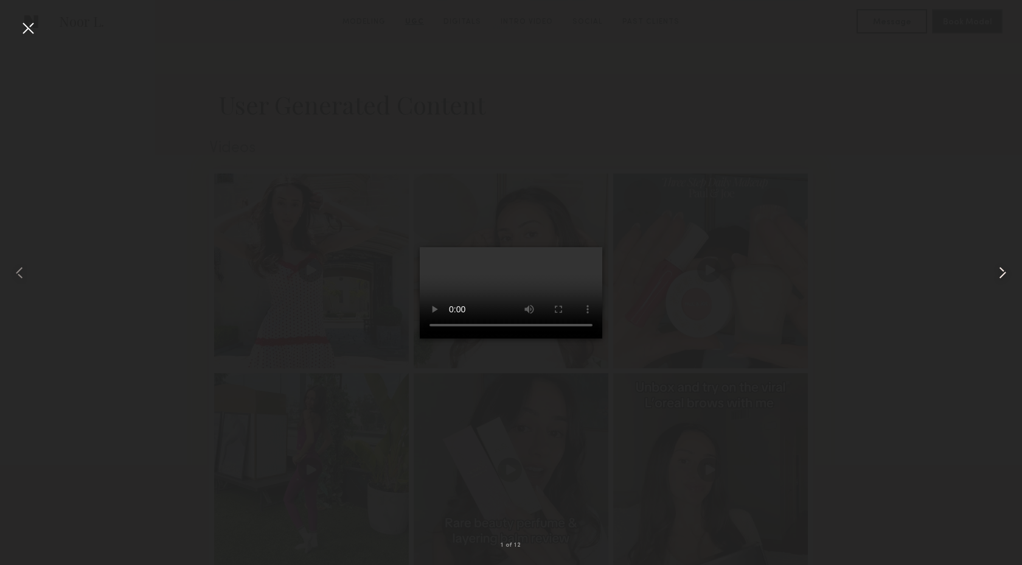
click at [1001, 270] on common-icon at bounding box center [1002, 272] width 19 height 19
click at [999, 273] on common-icon at bounding box center [1002, 272] width 19 height 19
click at [1006, 265] on common-icon at bounding box center [1002, 272] width 19 height 19
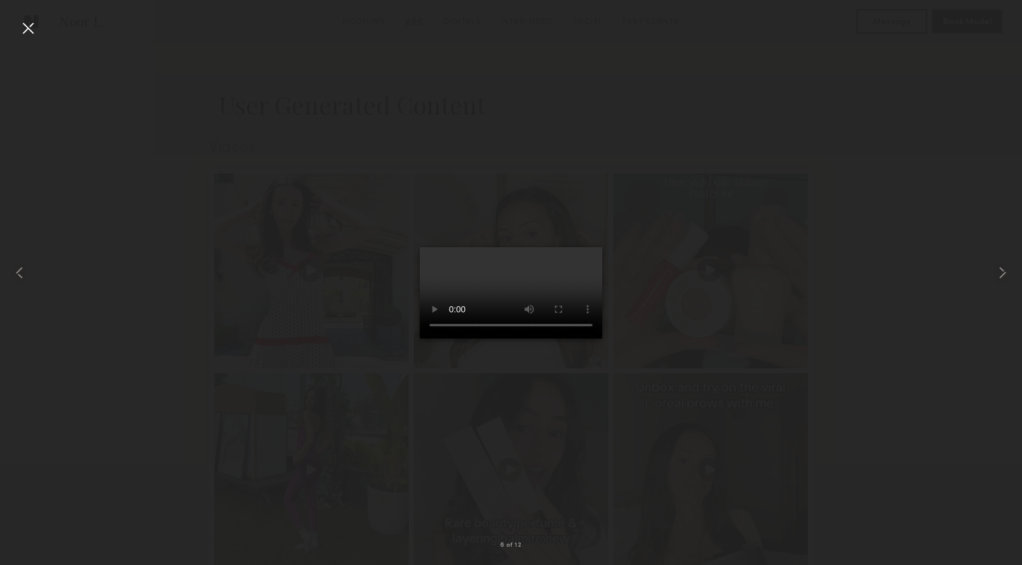
click at [30, 27] on div at bounding box center [27, 27] width 19 height 19
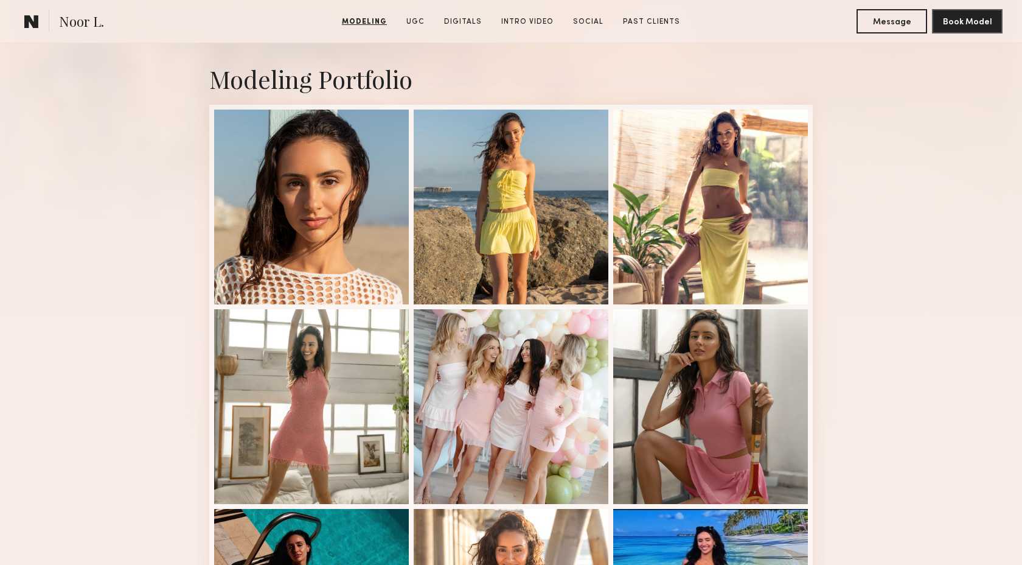
scroll to position [0, 0]
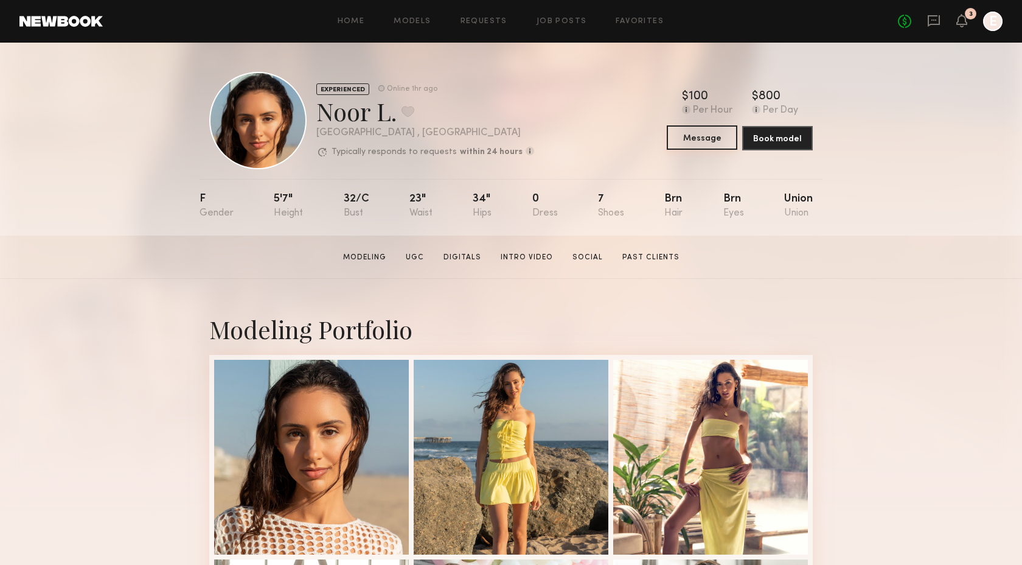
click at [684, 142] on button "Message" at bounding box center [702, 137] width 71 height 24
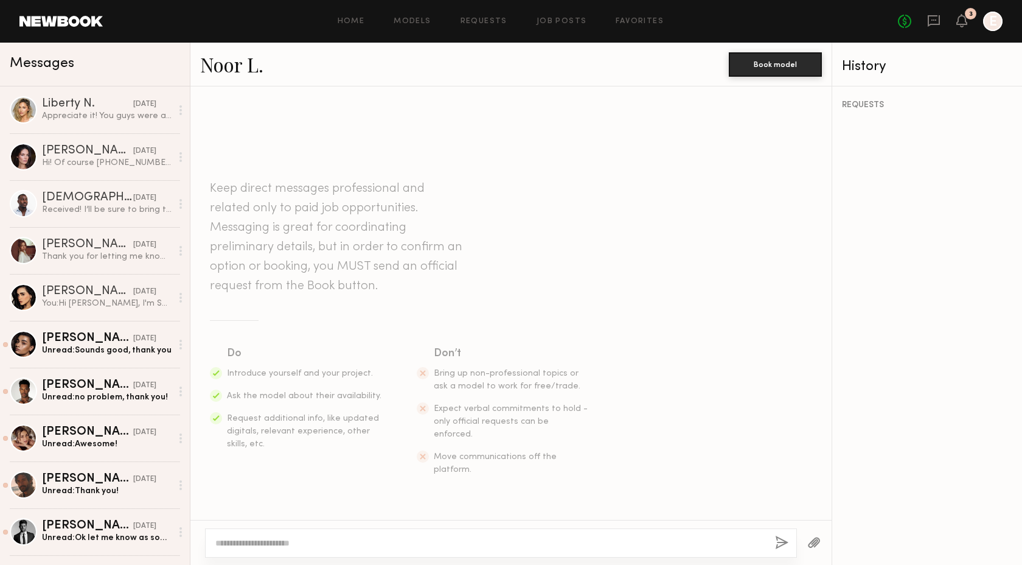
click at [347, 553] on div at bounding box center [501, 542] width 592 height 29
click at [336, 546] on textarea at bounding box center [490, 543] width 550 height 12
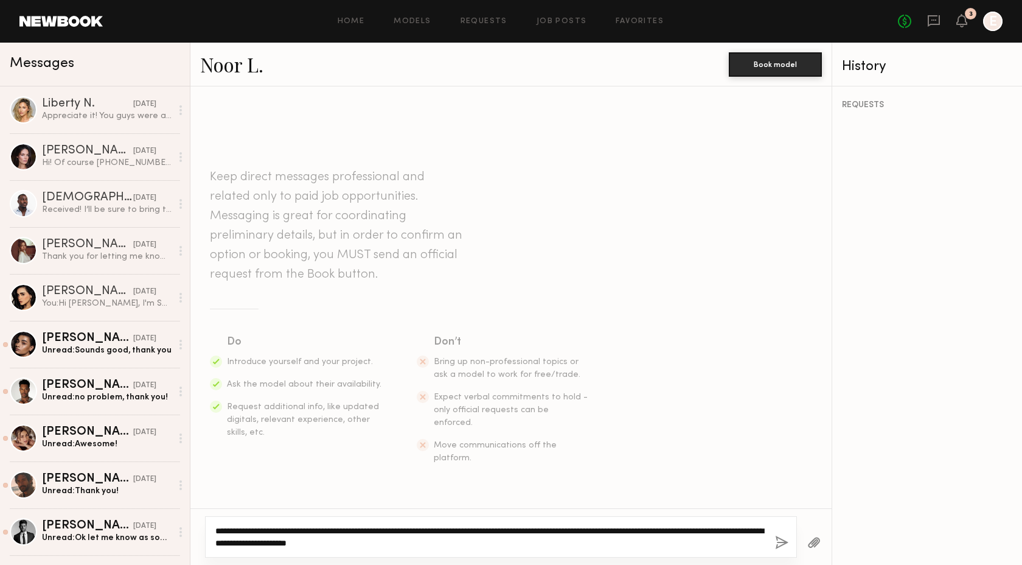
type textarea "**********"
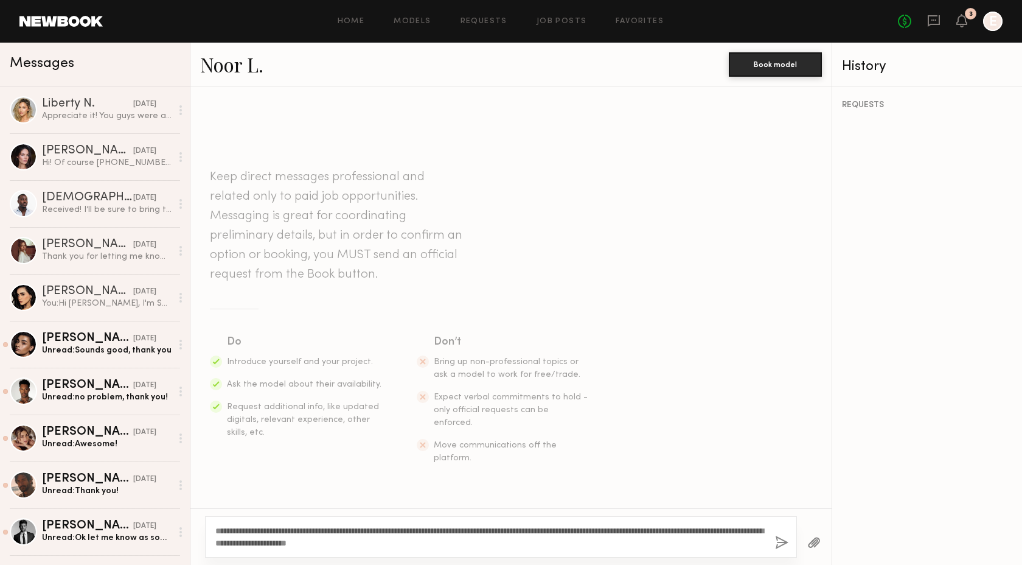
click at [776, 544] on button "button" at bounding box center [781, 542] width 13 height 15
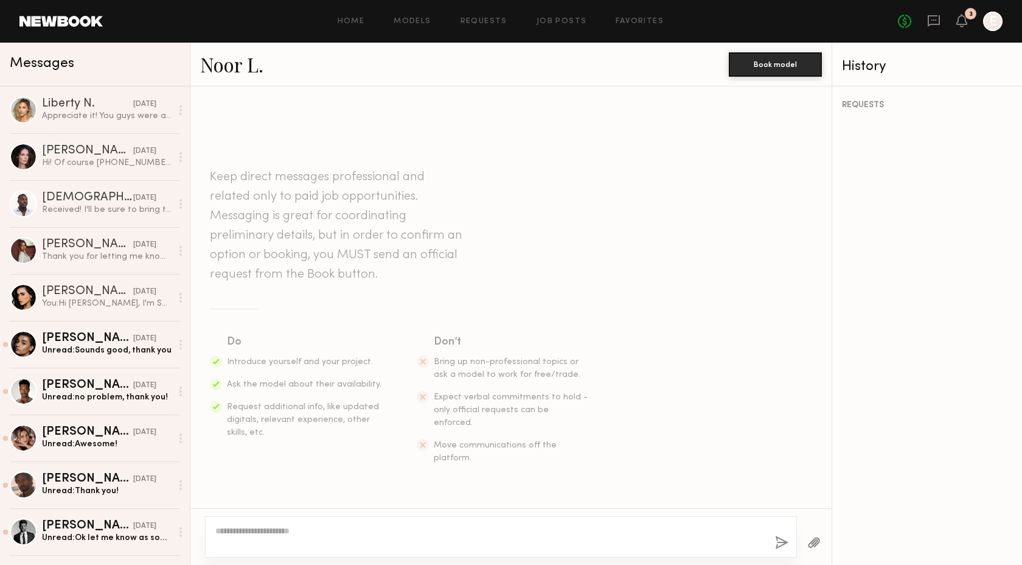
scroll to position [120, 0]
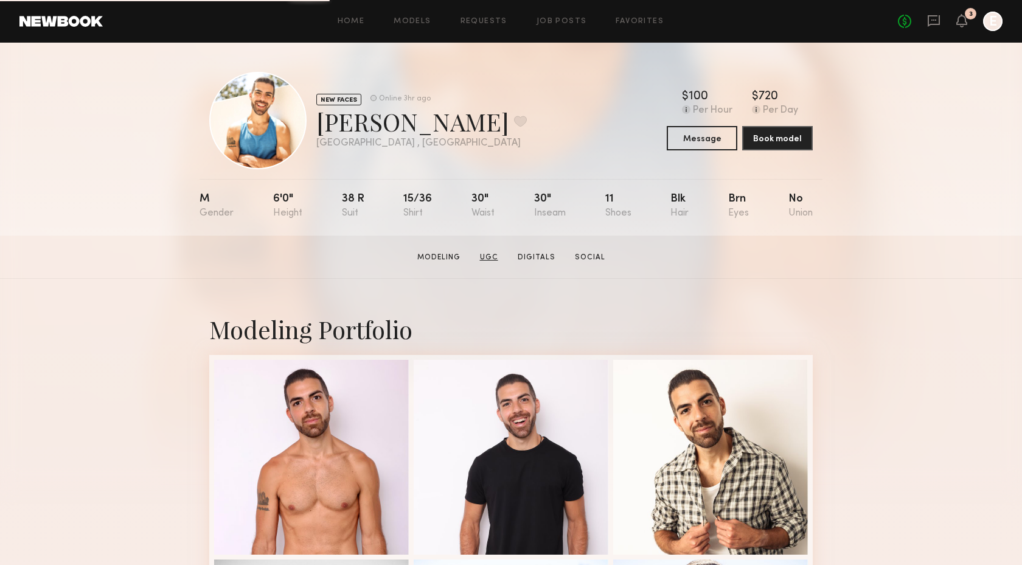
click at [490, 259] on link "UGC" at bounding box center [489, 257] width 28 height 11
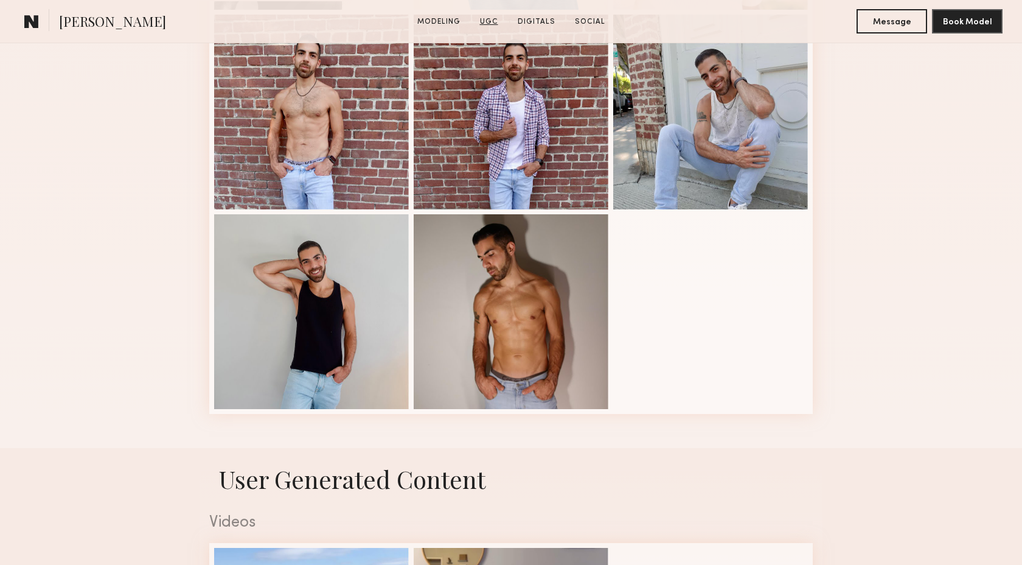
scroll to position [1118, 0]
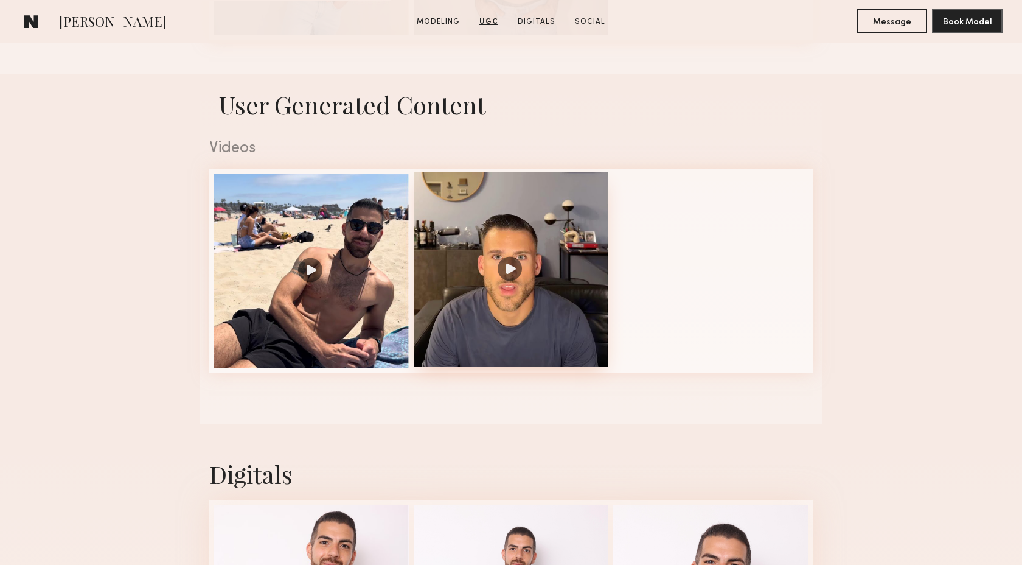
click at [488, 356] on div at bounding box center [511, 269] width 195 height 195
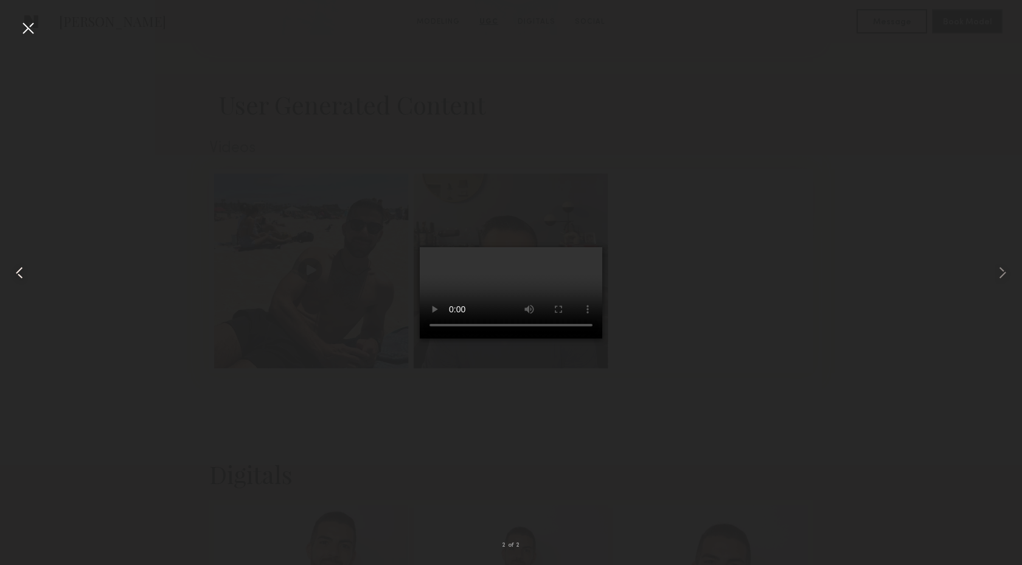
click at [20, 271] on common-icon at bounding box center [19, 272] width 19 height 19
click at [29, 31] on div at bounding box center [27, 27] width 19 height 19
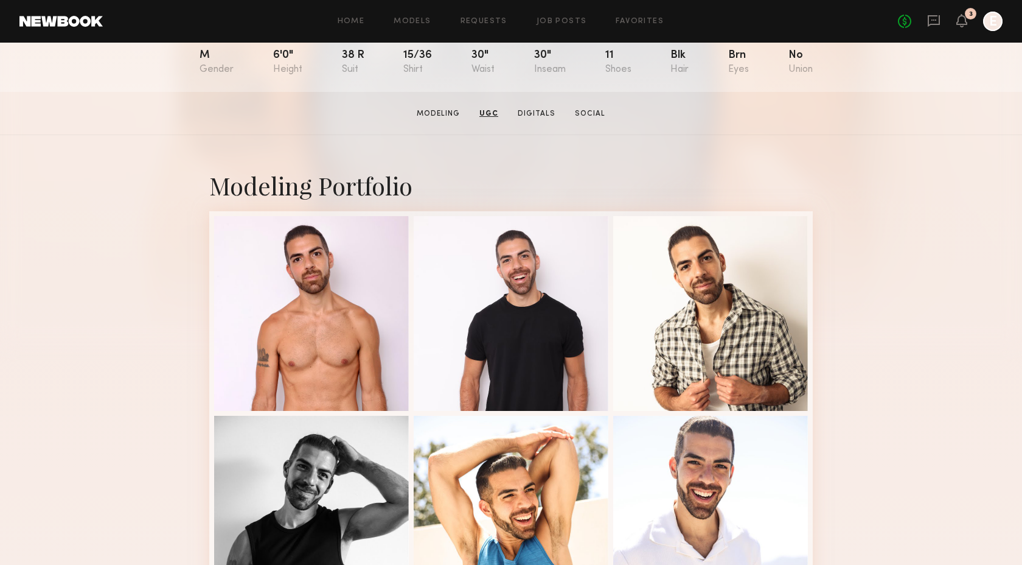
scroll to position [0, 0]
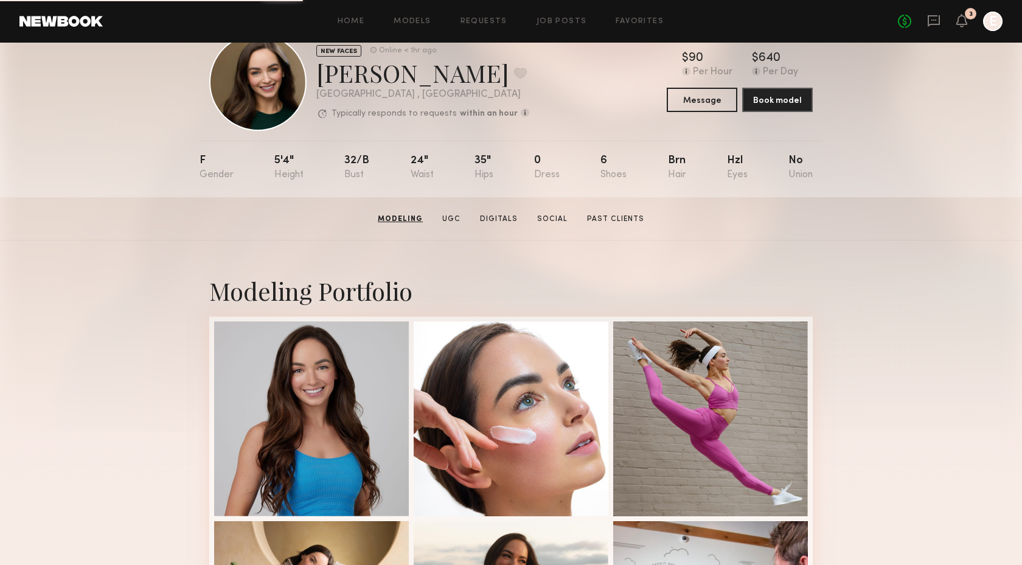
scroll to position [24, 0]
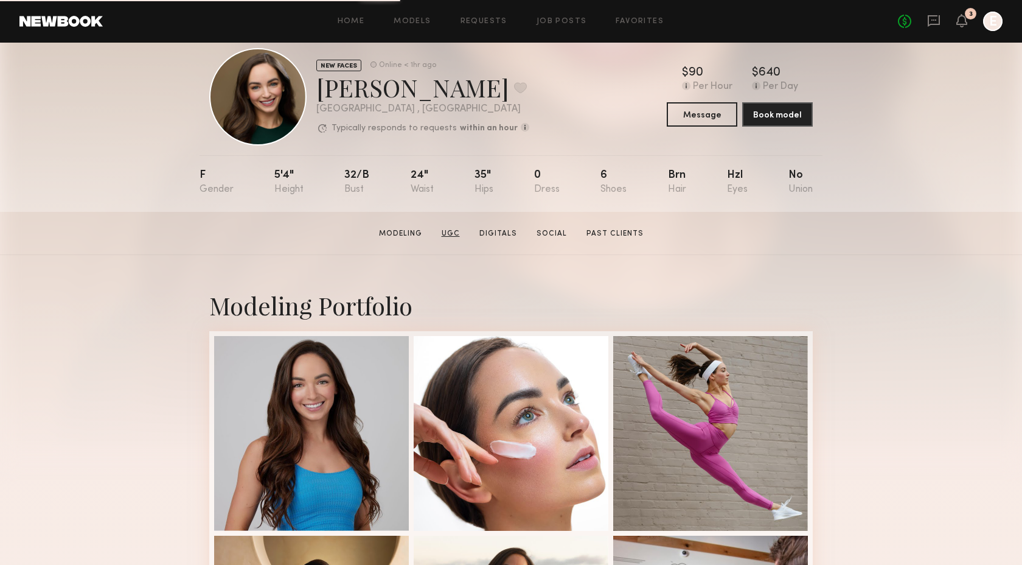
click at [456, 233] on link "UGC" at bounding box center [451, 233] width 28 height 11
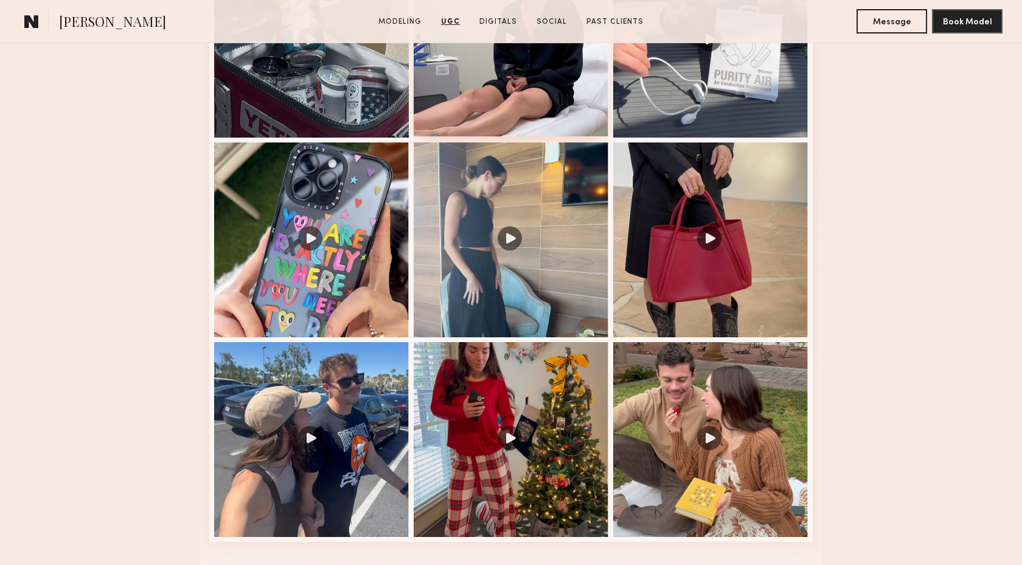
scroll to position [1621, 0]
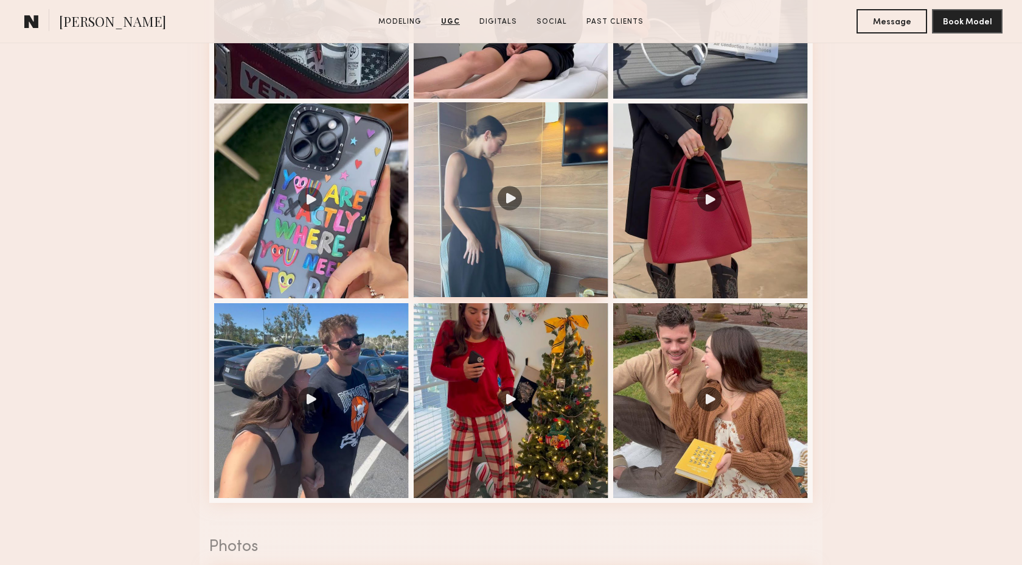
click at [497, 237] on div at bounding box center [511, 199] width 195 height 195
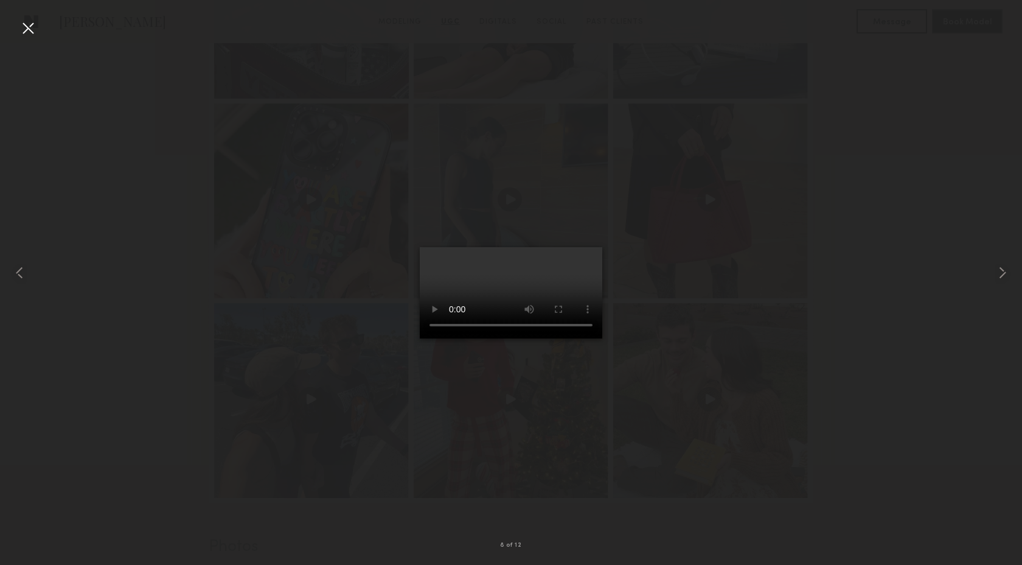
click at [725, 381] on div at bounding box center [511, 272] width 1022 height 506
click at [475, 247] on video at bounding box center [511, 292] width 182 height 91
click at [196, 103] on div at bounding box center [511, 272] width 1022 height 506
click at [29, 25] on div at bounding box center [27, 27] width 19 height 19
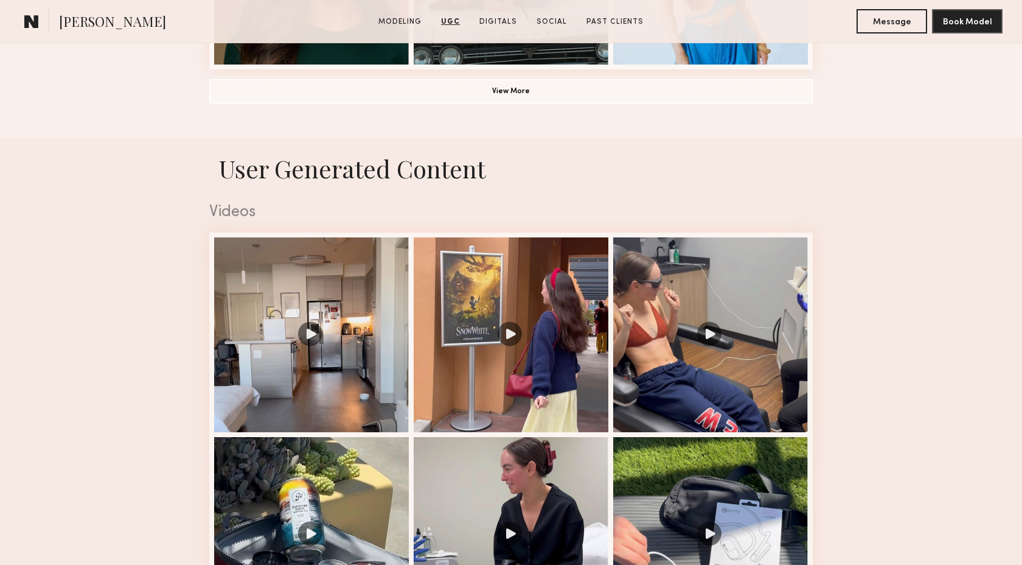
scroll to position [1062, 0]
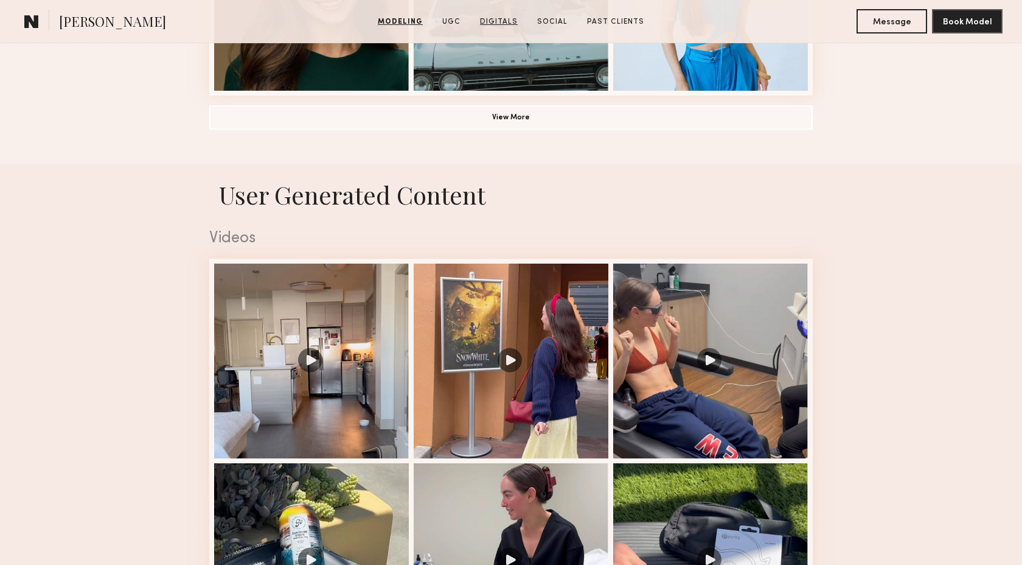
click at [497, 22] on link "Digitals" at bounding box center [498, 21] width 47 height 11
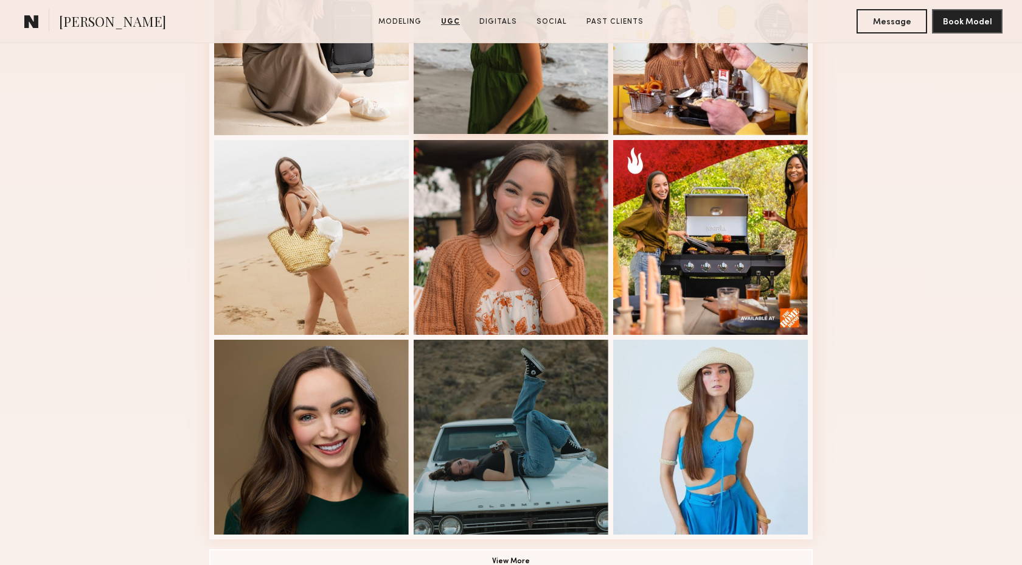
scroll to position [555, 0]
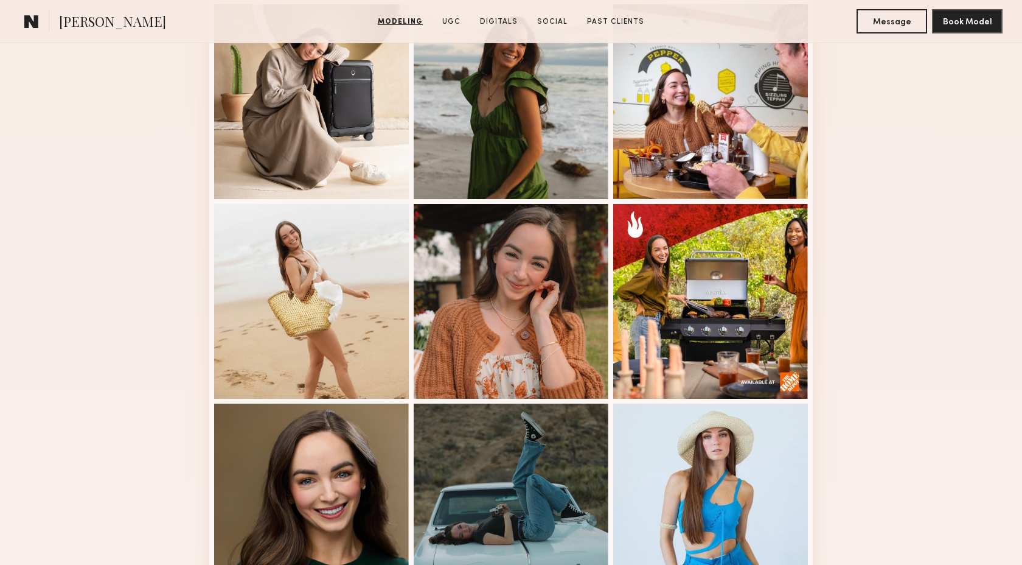
click at [33, 12] on link at bounding box center [31, 21] width 24 height 24
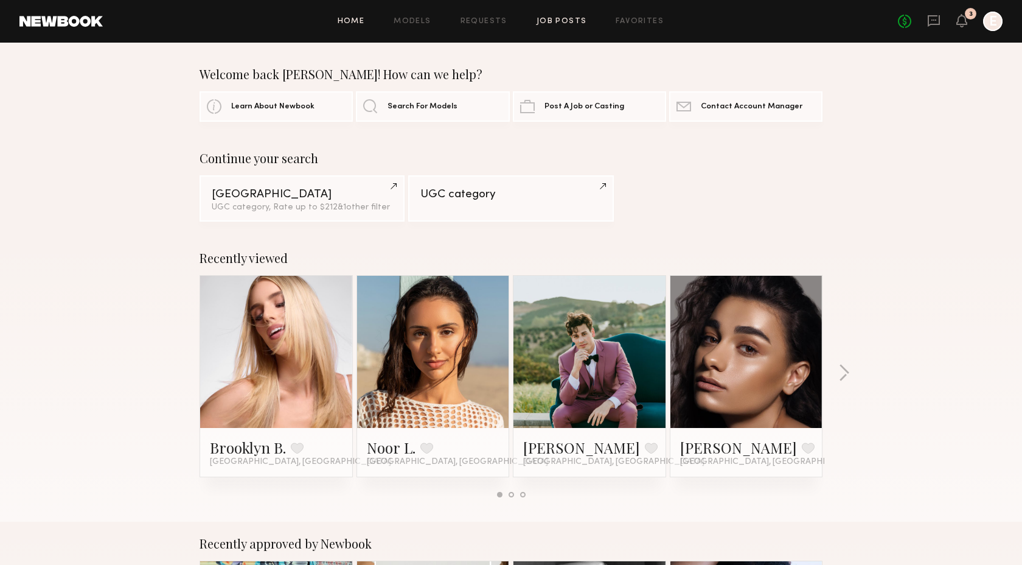
click at [571, 23] on link "Job Posts" at bounding box center [562, 22] width 50 height 8
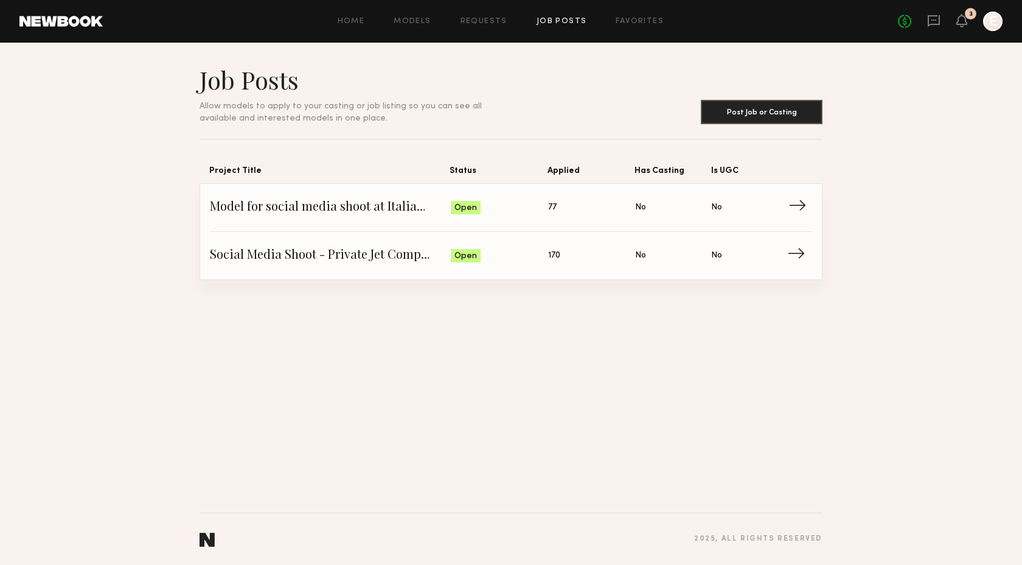
click at [347, 215] on span "Model for social media shoot at Italian restaurant" at bounding box center [330, 207] width 241 height 18
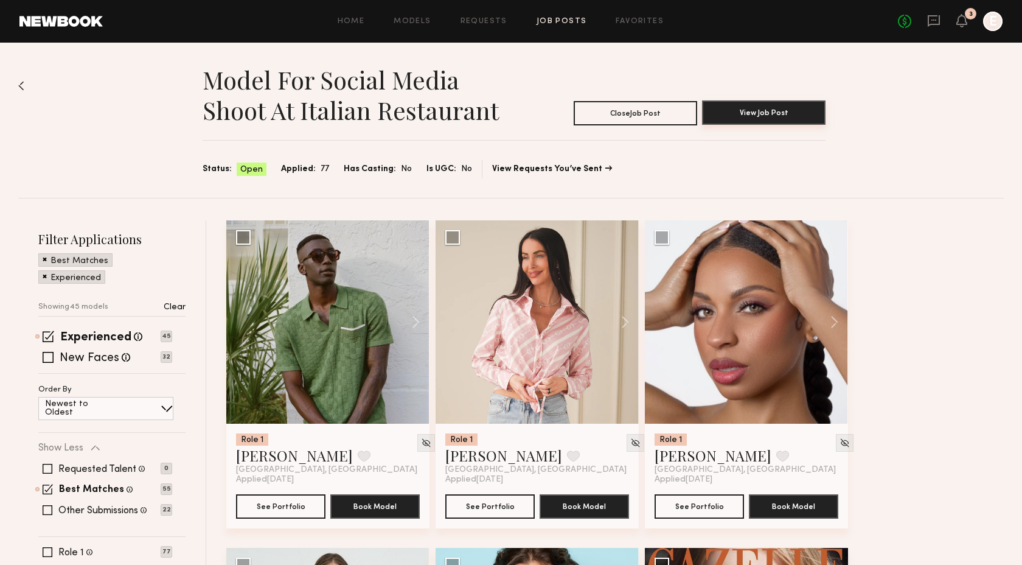
click at [781, 110] on button "View Job Post" at bounding box center [763, 112] width 123 height 24
